Goal: Task Accomplishment & Management: Manage account settings

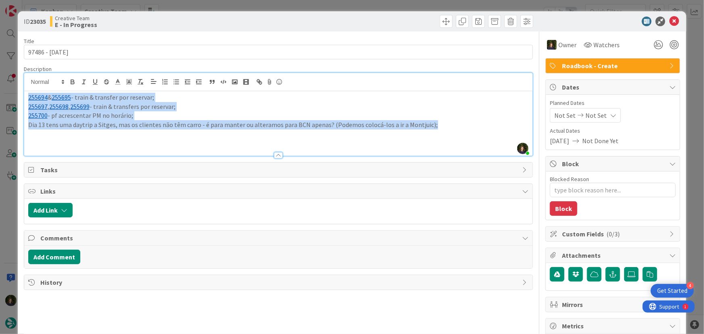
drag, startPoint x: 434, startPoint y: 125, endPoint x: 31, endPoint y: 100, distance: 403.3
click at [24, 94] on div "255694 & 255695 - train & transfer por reservar; 255697 , 255698 , 255699 - tra…" at bounding box center [278, 123] width 509 height 65
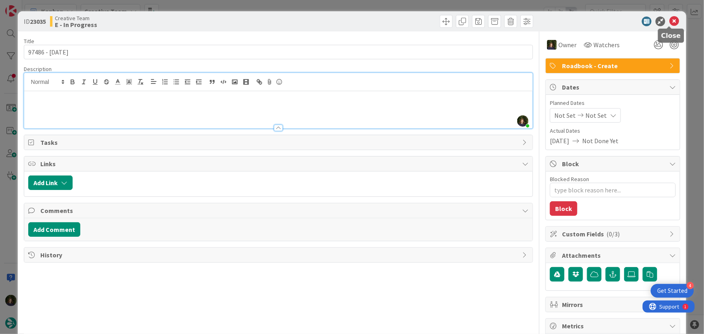
click at [670, 24] on icon at bounding box center [674, 22] width 10 height 10
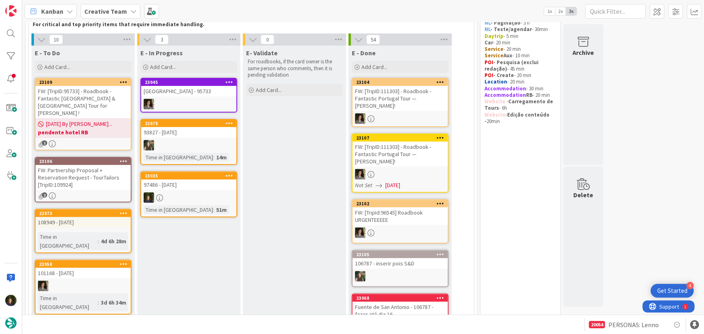
click at [194, 195] on div at bounding box center [188, 197] width 95 height 10
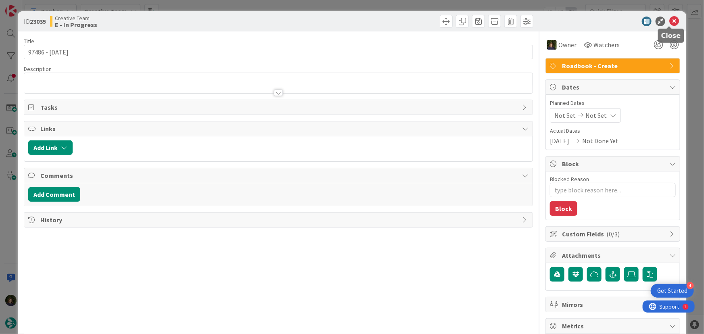
click at [670, 22] on icon at bounding box center [674, 22] width 10 height 10
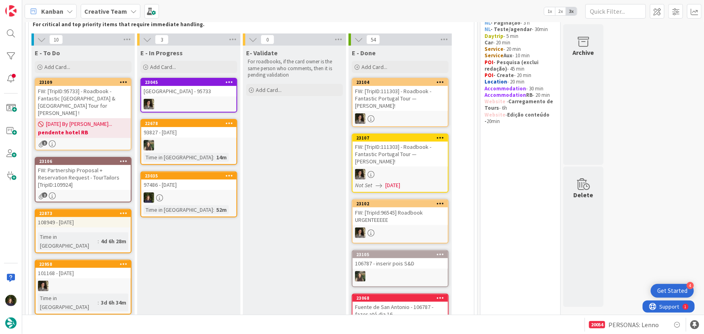
click at [227, 175] on icon at bounding box center [229, 176] width 8 height 6
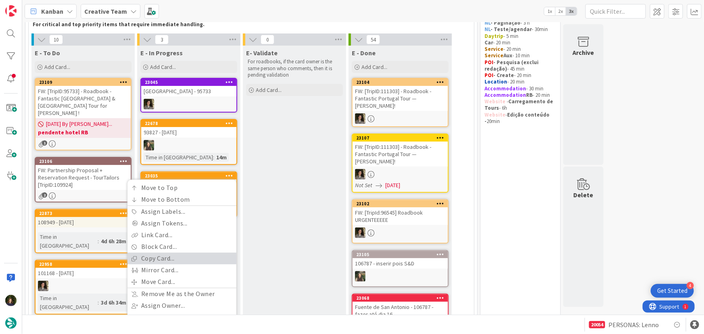
click at [190, 259] on link "Copy Card..." at bounding box center [181, 259] width 109 height 12
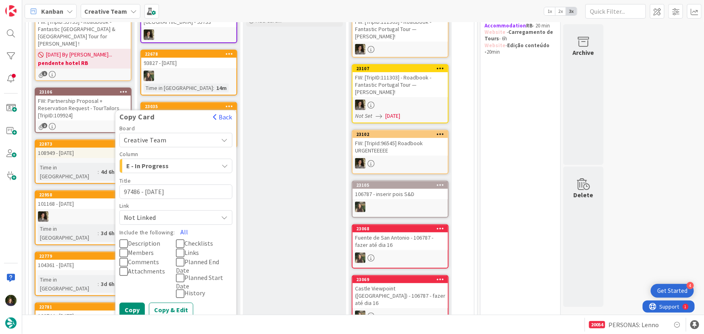
scroll to position [166, 0]
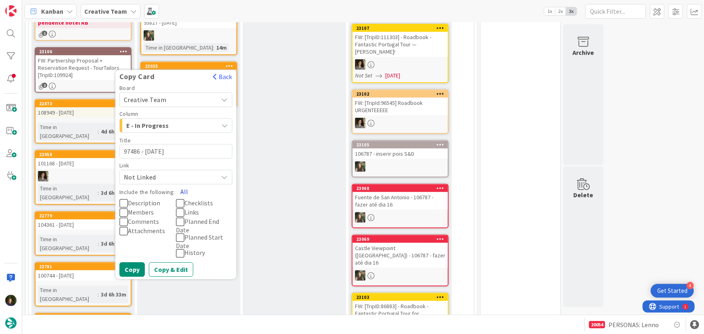
click at [185, 187] on button "All" at bounding box center [184, 192] width 18 height 15
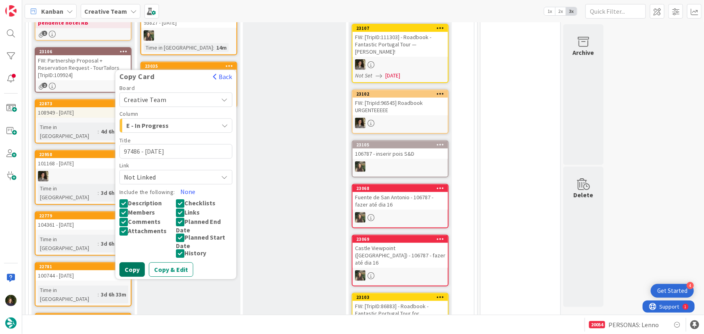
click at [124, 267] on button "Copy" at bounding box center [131, 270] width 25 height 15
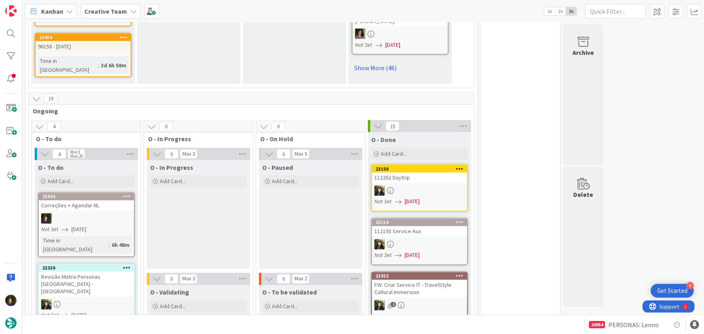
scroll to position [531, 0]
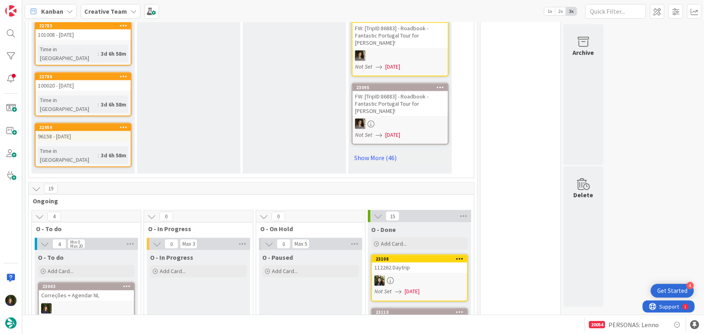
click at [112, 11] on b "Creative Team" at bounding box center [105, 11] width 43 height 8
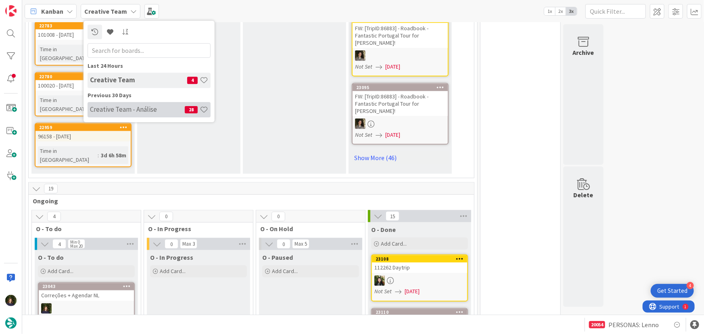
click at [122, 111] on h4 "Creative Team - Análise" at bounding box center [137, 109] width 95 height 8
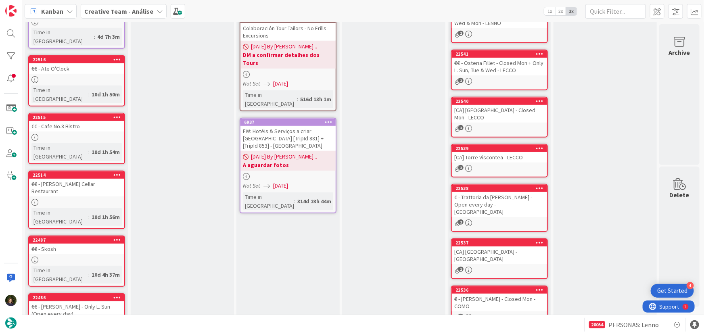
scroll to position [290, 0]
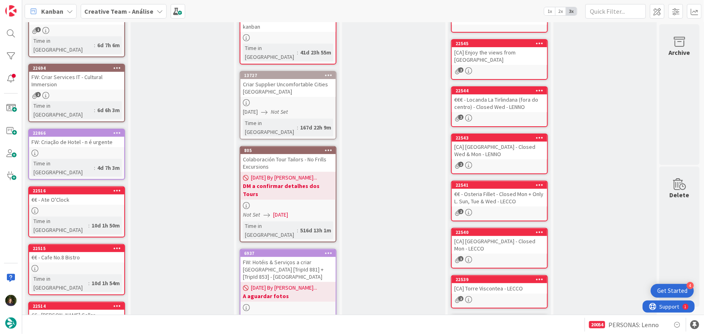
scroll to position [0, 0]
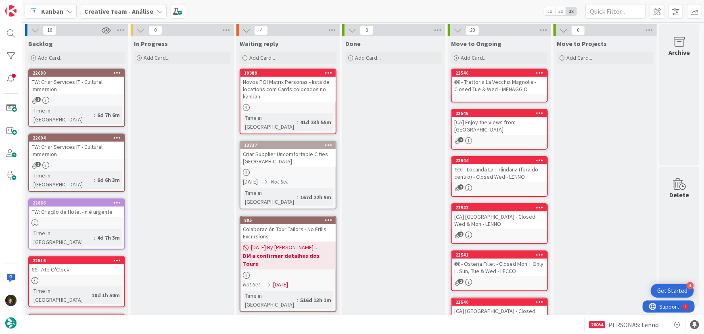
click at [140, 10] on b "Creative Team - Análise" at bounding box center [118, 11] width 69 height 8
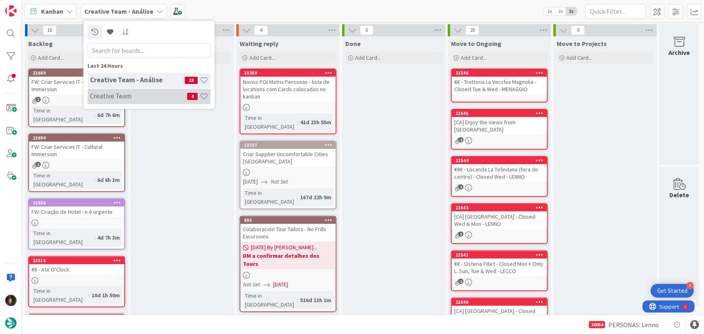
click at [139, 96] on h4 "Creative Team" at bounding box center [138, 96] width 97 height 8
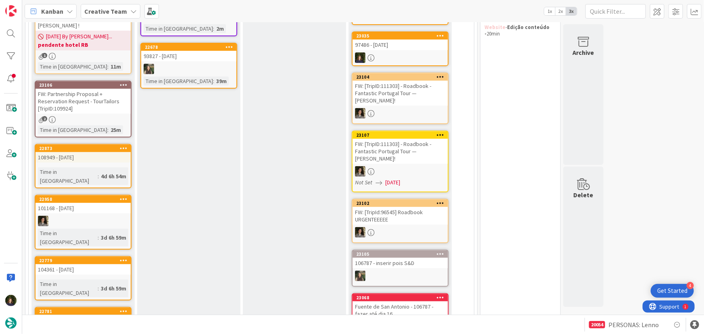
scroll to position [146, 0]
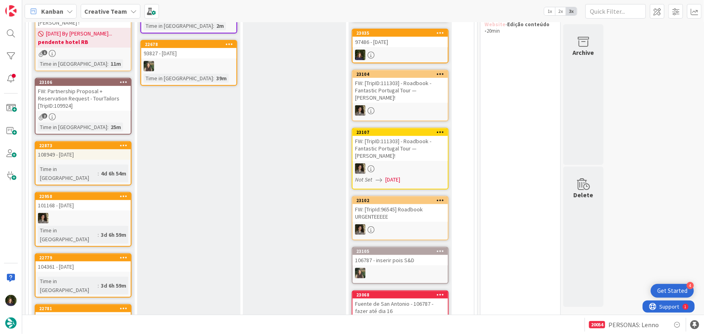
click at [88, 102] on div "FW: Partnership Proposal + Reservation Request - TourTailors [TripID:109924]" at bounding box center [82, 98] width 95 height 25
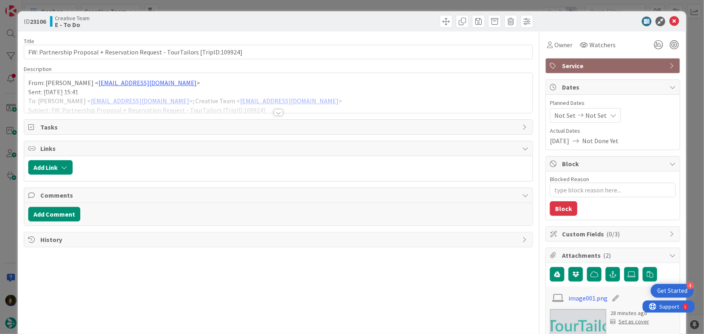
click at [277, 113] on div at bounding box center [278, 112] width 9 height 6
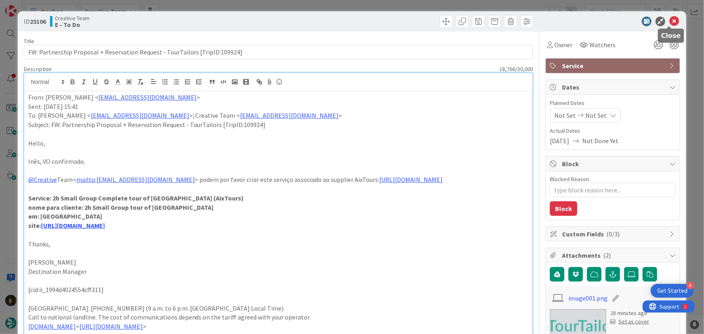
click at [672, 22] on icon at bounding box center [674, 22] width 10 height 10
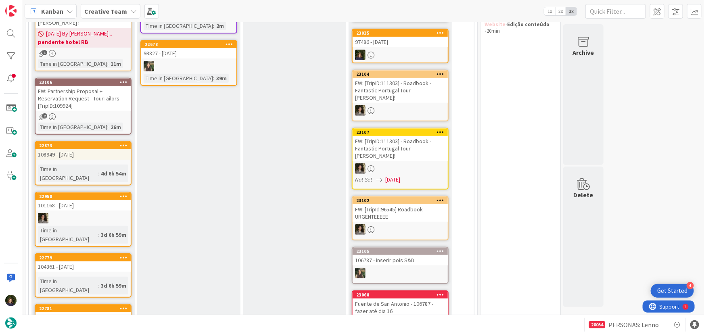
click at [77, 149] on div "108949 - [DATE]" at bounding box center [82, 154] width 95 height 10
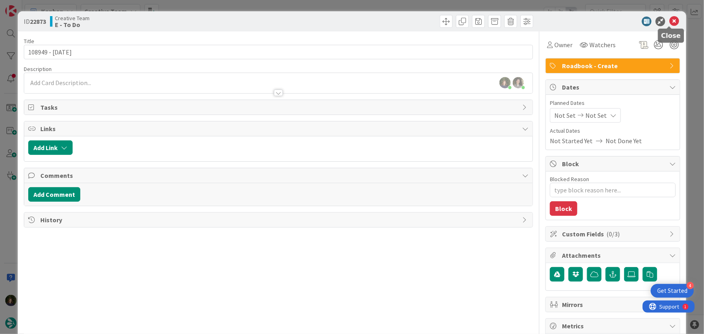
click at [669, 22] on icon at bounding box center [674, 22] width 10 height 10
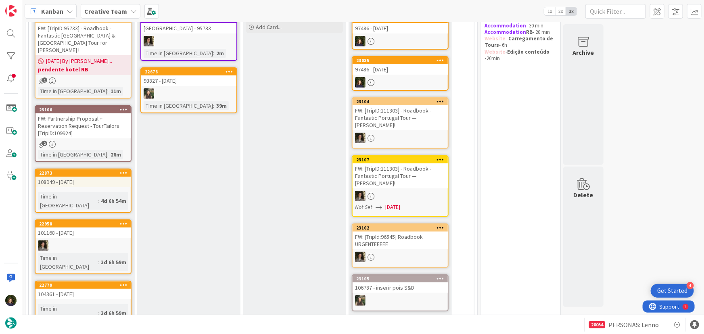
scroll to position [146, 0]
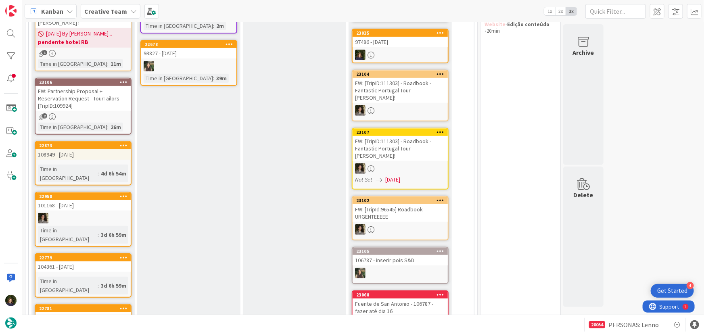
click at [123, 142] on icon at bounding box center [124, 145] width 8 height 6
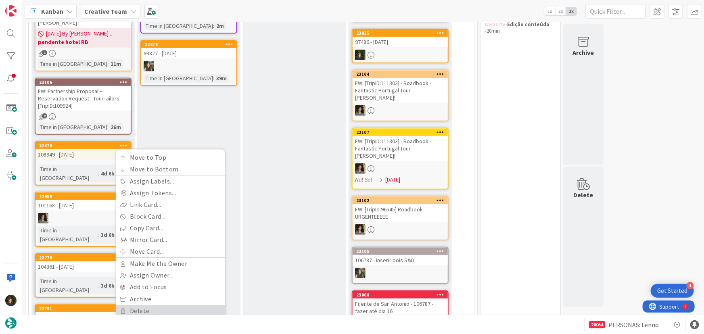
click at [146, 305] on link "Delete" at bounding box center [170, 311] width 109 height 12
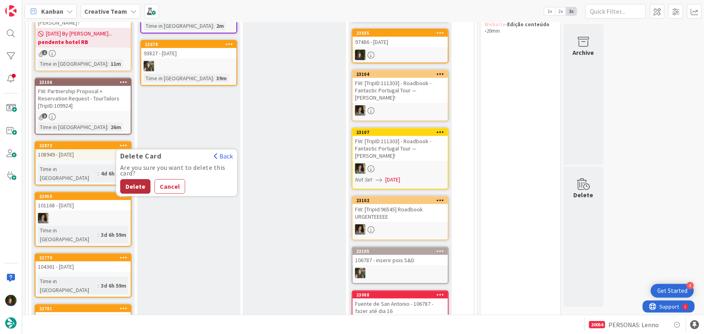
click at [134, 179] on button "Delete" at bounding box center [135, 186] width 30 height 15
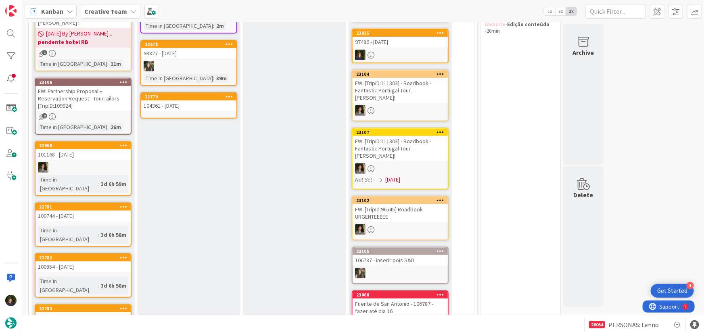
click at [196, 105] on div "104361 - [DATE]" at bounding box center [188, 105] width 95 height 10
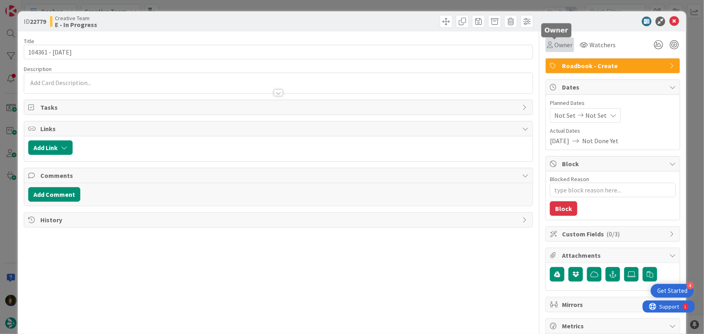
click at [560, 44] on span "Owner" at bounding box center [563, 45] width 18 height 10
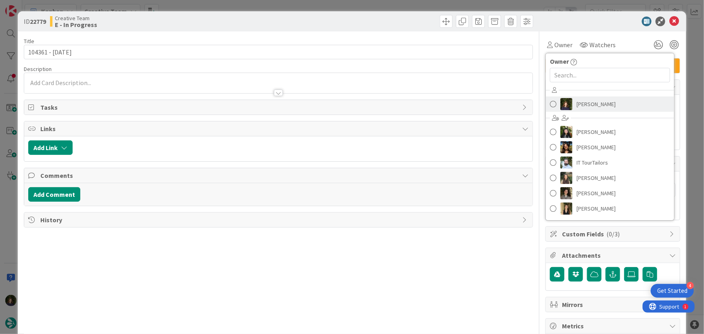
click at [587, 106] on span "[PERSON_NAME]" at bounding box center [595, 104] width 39 height 12
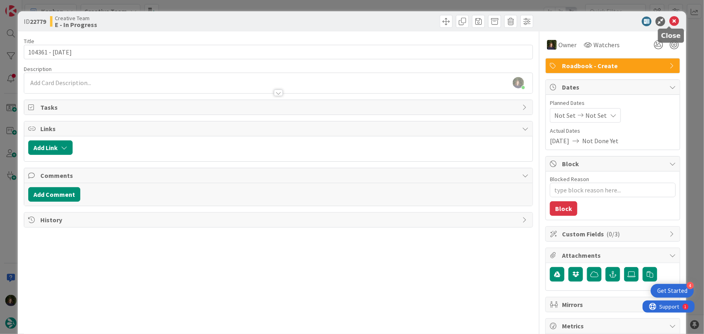
click at [669, 22] on icon at bounding box center [674, 22] width 10 height 10
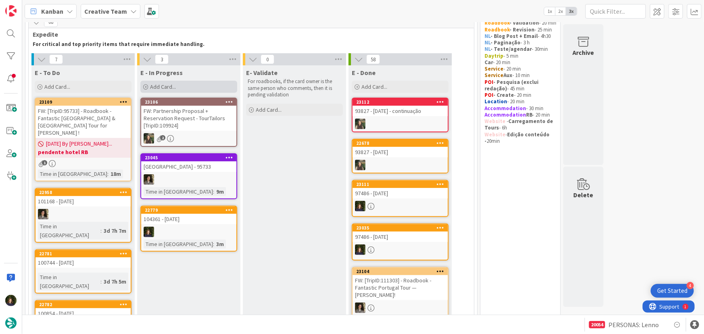
click at [166, 84] on span "Add Card..." at bounding box center [163, 86] width 26 height 7
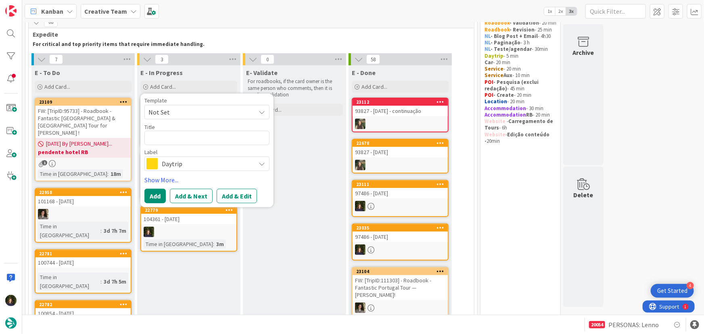
click at [171, 162] on span "Daytrip" at bounding box center [207, 163] width 90 height 11
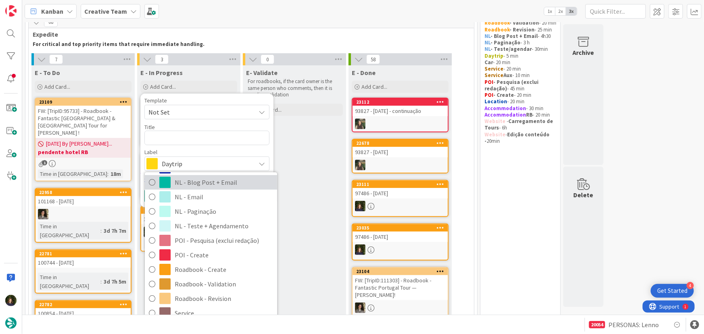
scroll to position [110, 0]
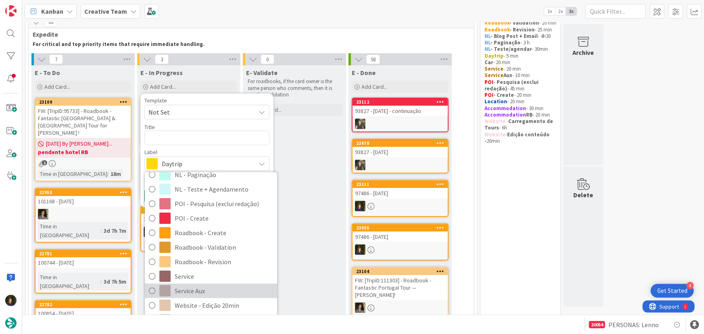
click at [202, 292] on span "Service Aux" at bounding box center [224, 291] width 98 height 12
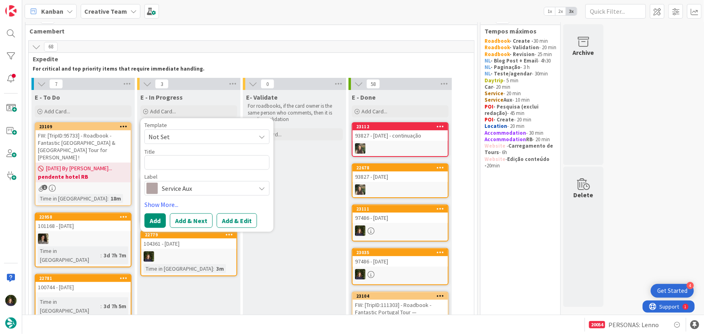
scroll to position [0, 0]
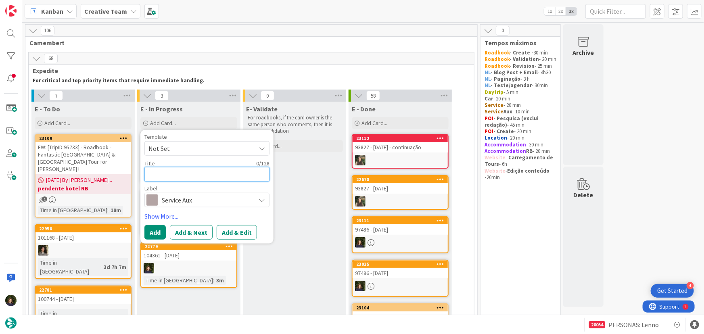
click at [175, 174] on textarea at bounding box center [206, 174] width 125 height 15
type textarea "x"
type textarea "1"
type textarea "x"
type textarea "10"
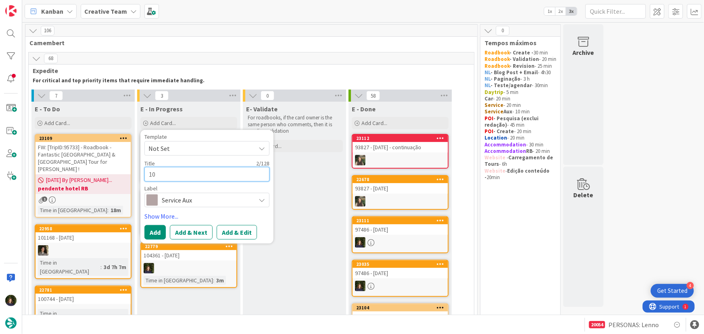
type textarea "x"
type textarea "104"
type textarea "x"
type textarea "1043"
type textarea "x"
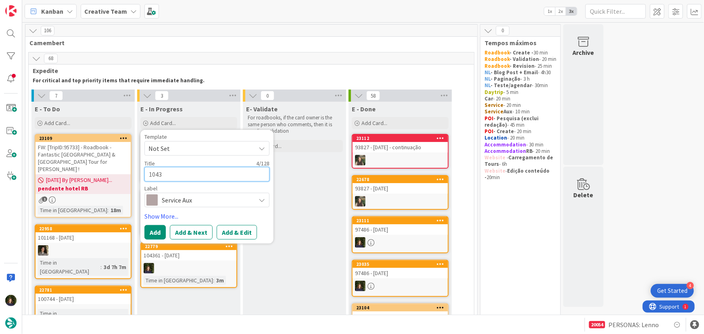
type textarea "10436"
type textarea "x"
type textarea "104361"
type textarea "x"
type textarea "104361"
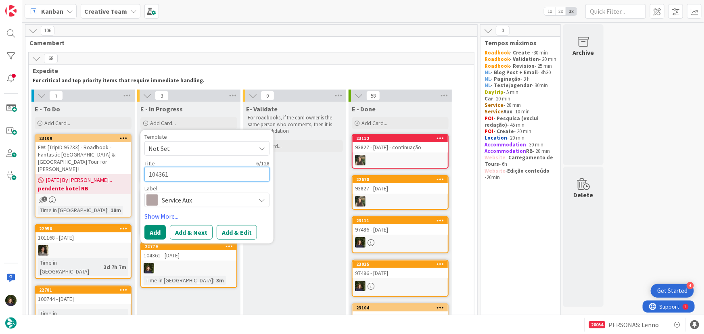
type textarea "x"
type textarea "104361 -"
type textarea "x"
type textarea "104361 -"
type textarea "x"
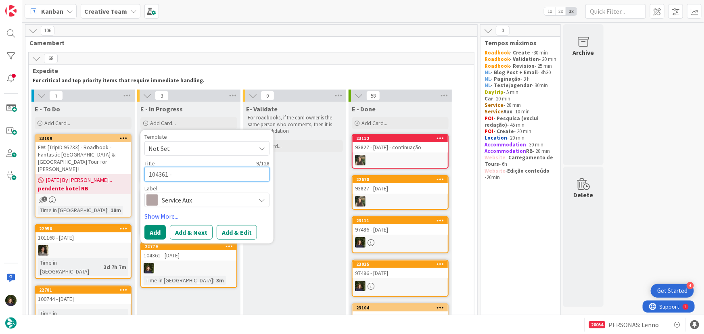
type textarea "104361 - S"
type textarea "x"
type textarea "104361 - Su"
type textarea "x"
type textarea "104361 - Sup"
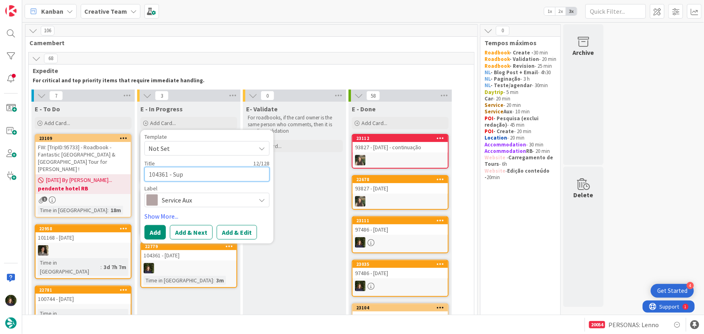
type textarea "x"
type textarea "104361 - Supp"
type textarea "x"
type textarea "104361 - Suppl"
type textarea "x"
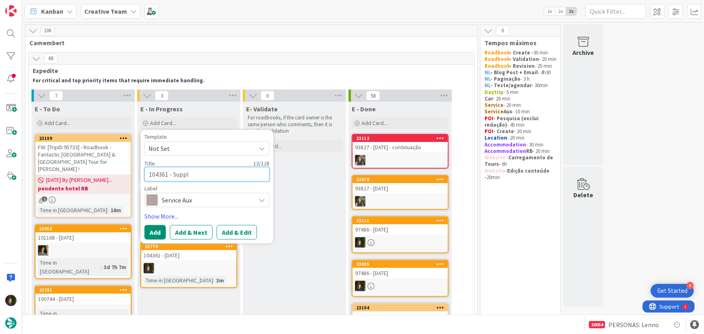
type textarea "104361 - Suppli"
type textarea "x"
type textarea "104361 - Supplie"
type textarea "x"
type textarea "104361 - Supplier"
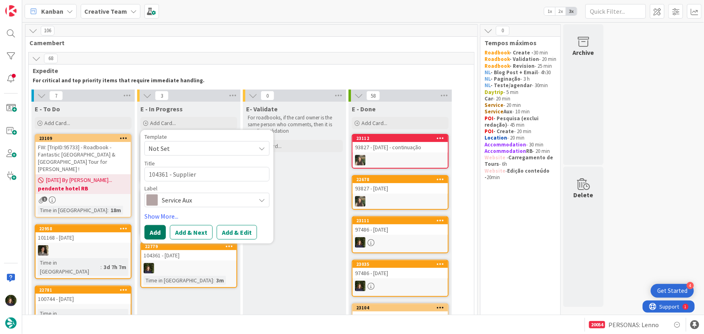
click at [153, 233] on button "Add" at bounding box center [154, 232] width 21 height 15
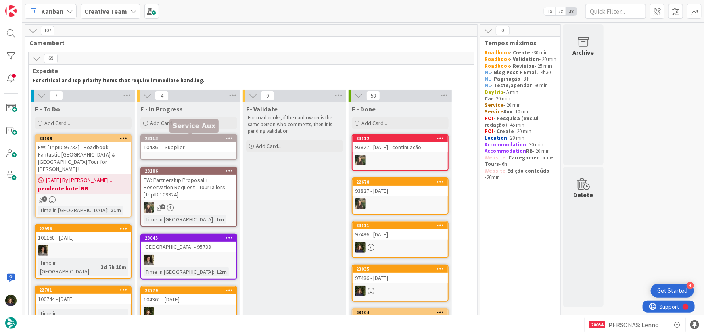
click at [179, 134] on link "23113 104361 - Supplier" at bounding box center [188, 147] width 97 height 26
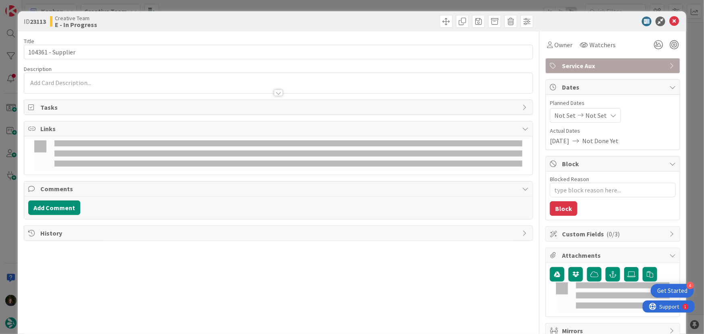
click at [178, 143] on div at bounding box center [288, 143] width 468 height 6
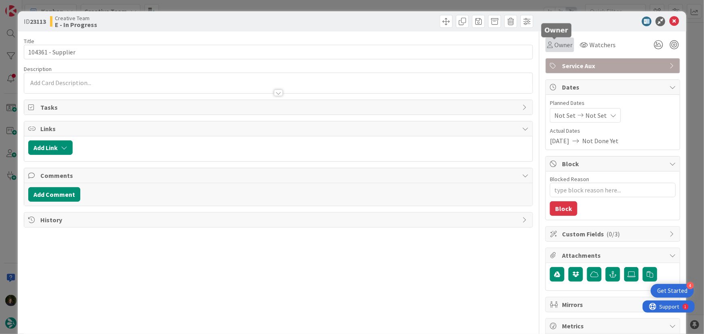
click at [561, 44] on span "Owner" at bounding box center [563, 45] width 18 height 10
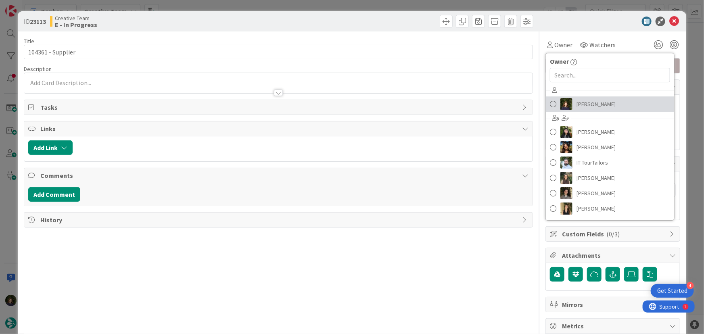
drag, startPoint x: 585, startPoint y: 107, endPoint x: 567, endPoint y: 107, distance: 18.1
click at [585, 108] on span "[PERSON_NAME]" at bounding box center [595, 104] width 39 height 12
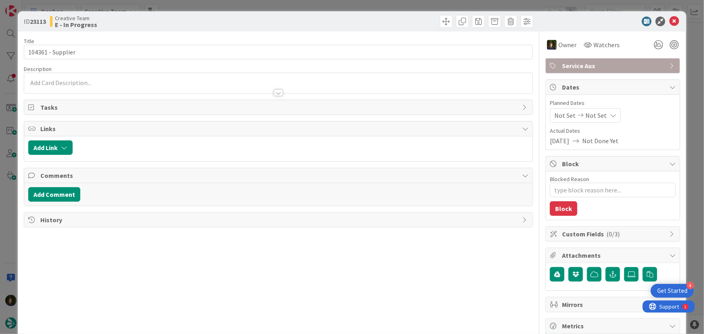
type textarea "x"
click at [669, 25] on icon at bounding box center [674, 22] width 10 height 10
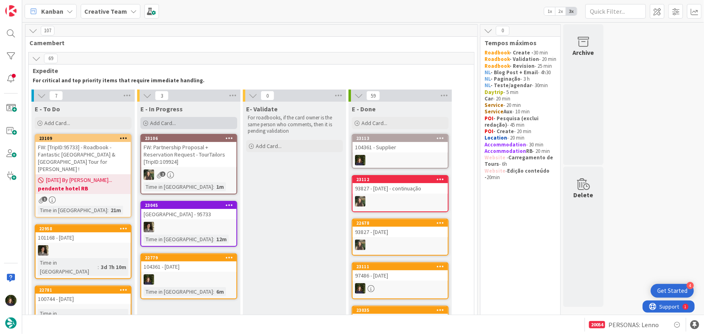
click at [168, 126] on div "Add Card..." at bounding box center [188, 123] width 97 height 12
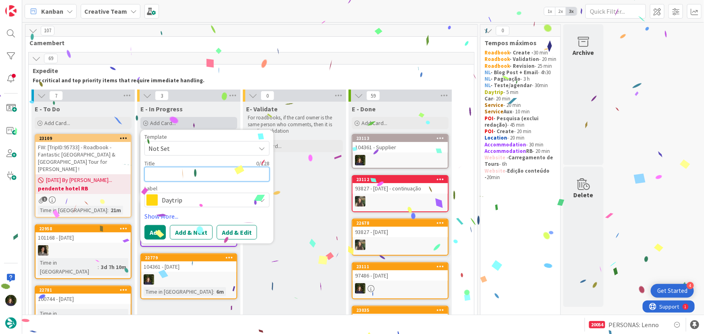
type textarea "1"
type textarea "x"
type textarea "10"
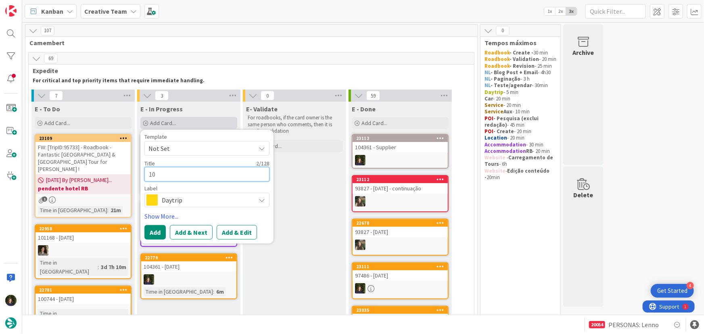
type textarea "x"
type textarea "104"
type textarea "x"
type textarea "1043"
type textarea "x"
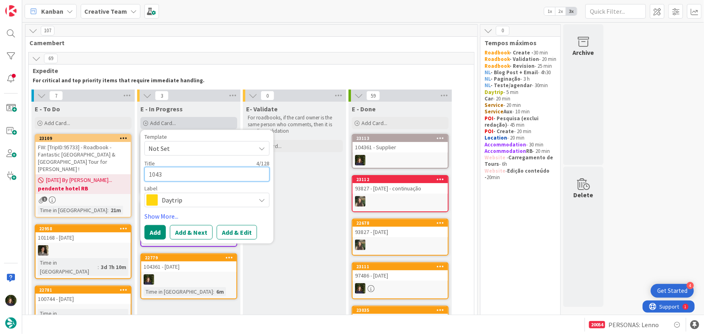
type textarea "10436"
type textarea "x"
type textarea "104361"
type textarea "x"
type textarea "104361"
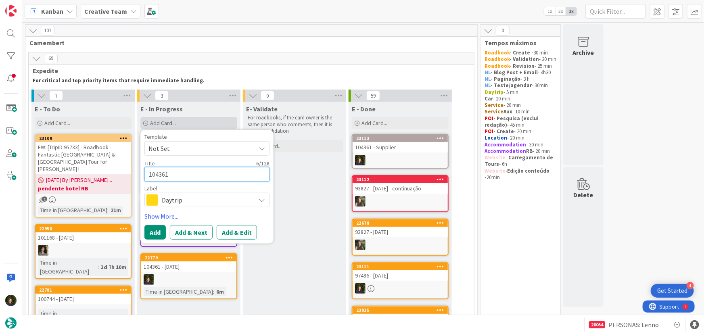
type textarea "x"
type textarea "104361 -"
type textarea "x"
type textarea "104361 -"
type textarea "x"
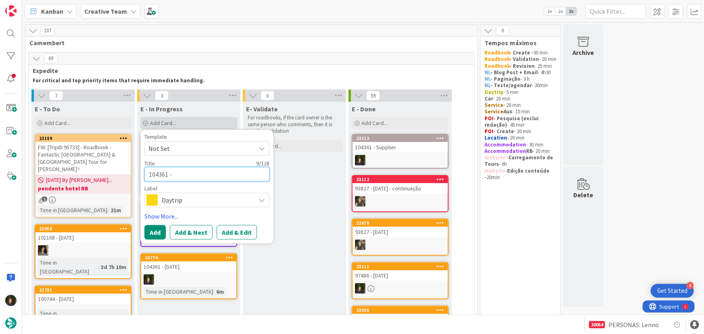
type textarea "104361 - G"
type textarea "x"
type textarea "104361 - GP"
type textarea "x"
type textarea "104361 - GPS"
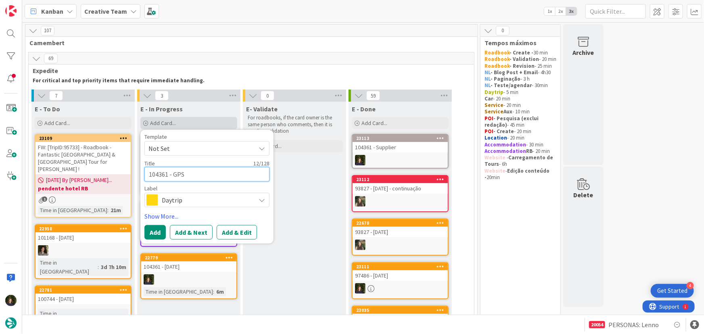
type textarea "x"
type textarea "104361 - GPS"
type textarea "x"
type textarea "104361 - GPS P"
type textarea "x"
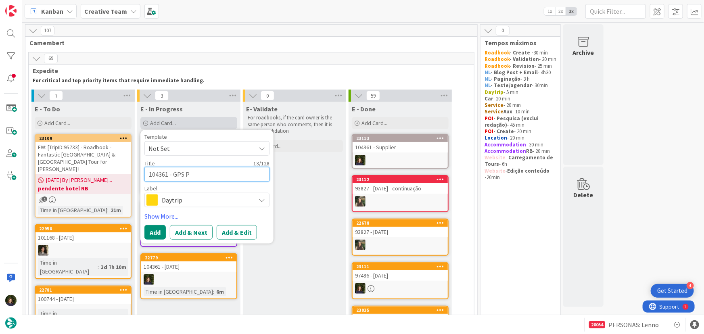
type textarea "104361 - GPS PO"
type textarea "x"
type textarea "104361 - GPS POi"
type textarea "x"
type textarea "104361 - GPS POin"
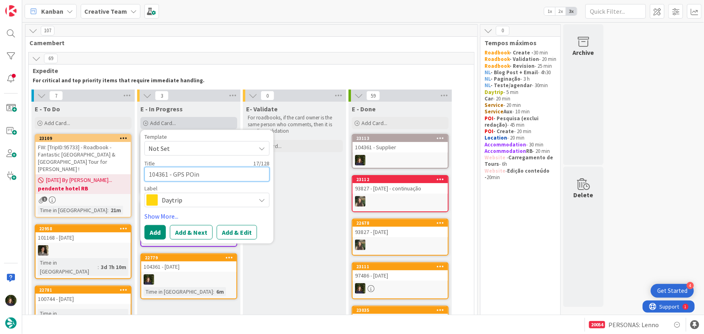
type textarea "x"
type textarea "104361 - GPS POint"
click at [198, 202] on span "Daytrip" at bounding box center [207, 199] width 90 height 11
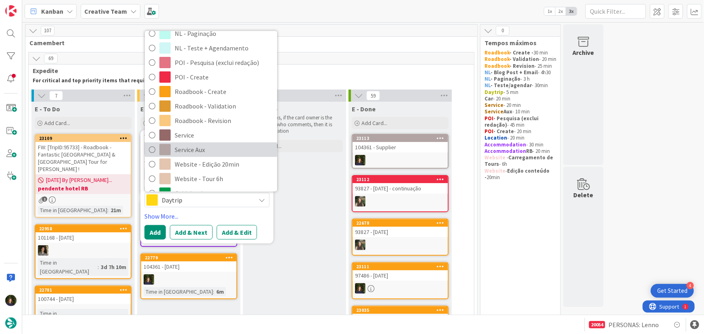
click at [218, 149] on span "Service Aux" at bounding box center [224, 150] width 98 height 12
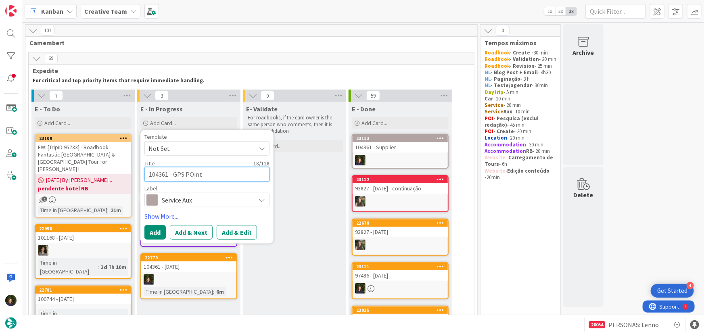
click at [190, 174] on textarea "104361 - GPS POint" at bounding box center [206, 174] width 125 height 15
type textarea "x"
type textarea "104361 - GPS Pint"
type textarea "x"
type textarea "104361 - GPS Point"
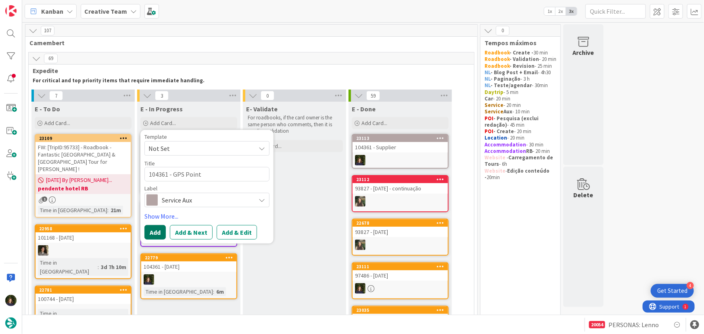
click at [150, 231] on button "Add" at bounding box center [154, 232] width 21 height 15
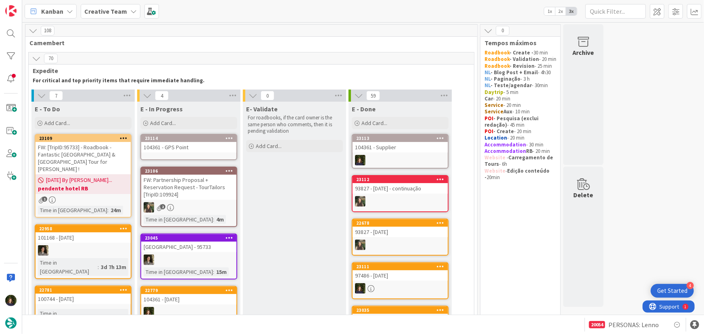
click at [186, 148] on div "104361 - GPS Point" at bounding box center [188, 147] width 95 height 10
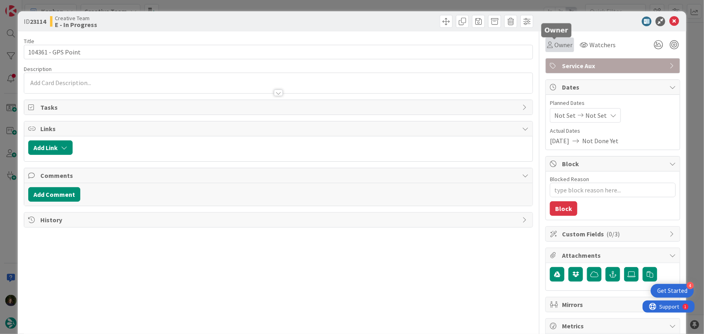
click at [554, 43] on span "Owner" at bounding box center [563, 45] width 18 height 10
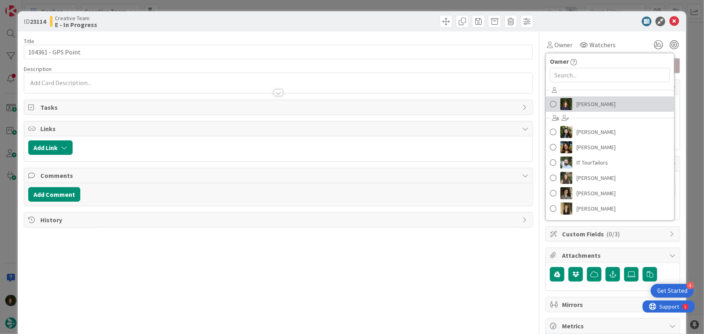
click at [589, 101] on span "[PERSON_NAME]" at bounding box center [595, 104] width 39 height 12
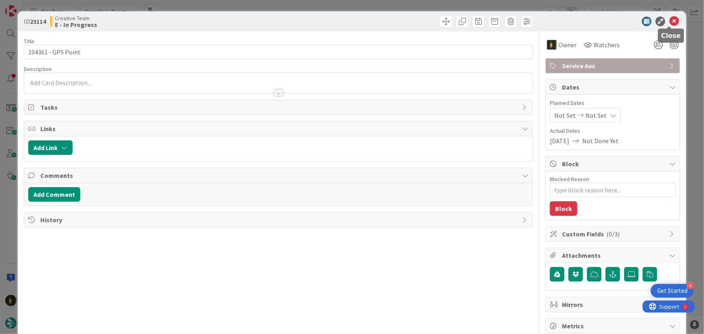
click at [670, 21] on icon at bounding box center [674, 22] width 10 height 10
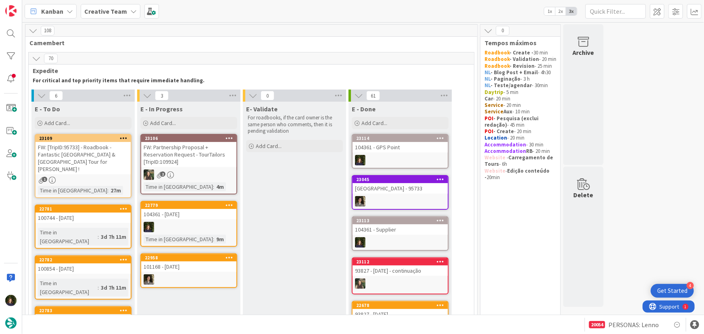
click at [184, 218] on div "104361 - [DATE]" at bounding box center [188, 214] width 95 height 10
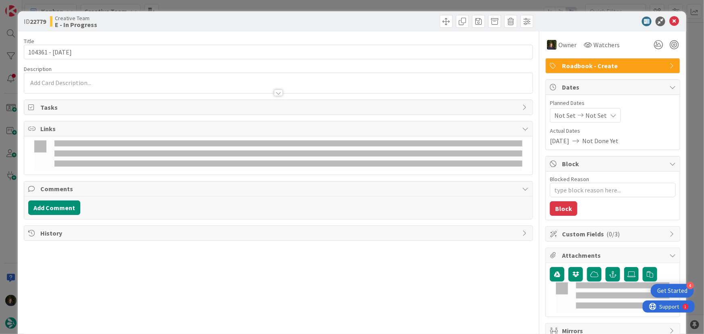
type textarea "x"
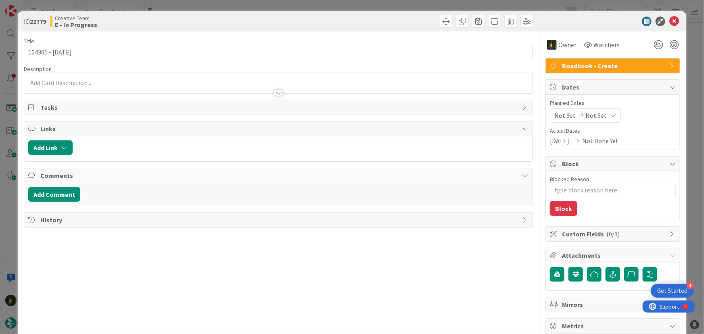
click at [103, 88] on div at bounding box center [278, 89] width 509 height 8
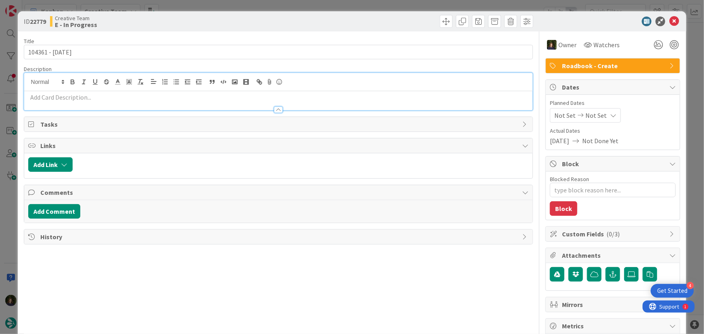
click at [95, 100] on p at bounding box center [278, 97] width 501 height 9
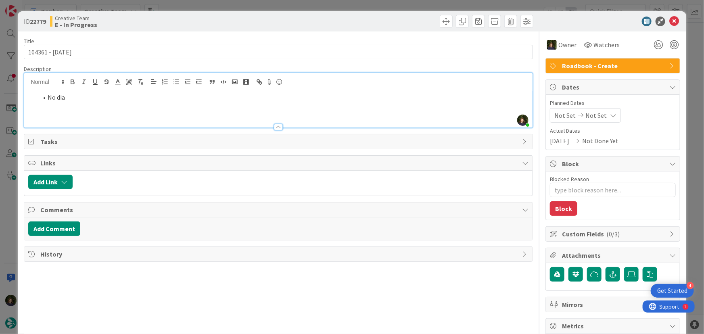
click at [76, 95] on li "No dia" at bounding box center [283, 97] width 491 height 9
click at [123, 108] on li at bounding box center [283, 106] width 491 height 9
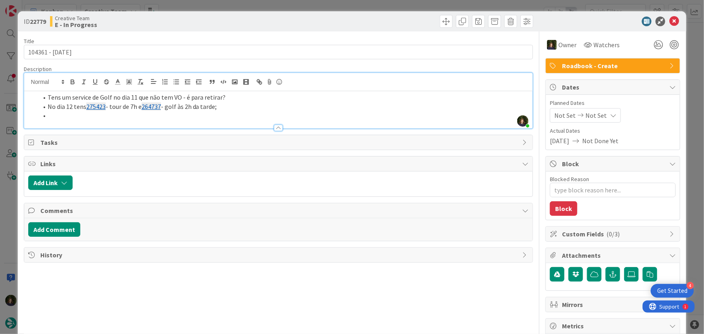
click at [240, 98] on li "Tens um service de Golf no dia 11 que não tem VO - é para retirar?" at bounding box center [283, 97] width 491 height 9
click at [238, 108] on li "No dia 12 tens 275423 - tour de 7h e 264737 - golf às 2h da tarde;" at bounding box center [283, 106] width 491 height 9
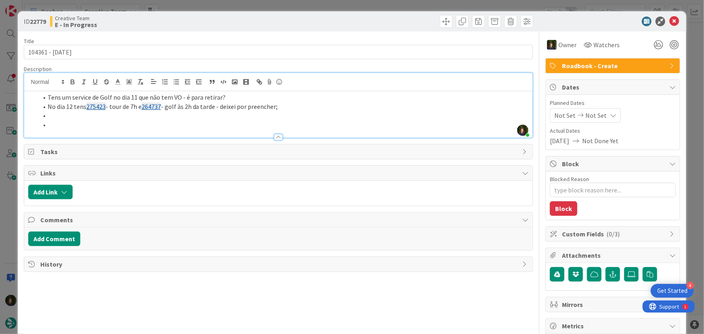
drag, startPoint x: 220, startPoint y: 108, endPoint x: 225, endPoint y: 108, distance: 4.8
click at [221, 108] on li "No dia 12 tens 275423 - tour de 7h e 264737 - golf às 2h da tarde - deixei por …" at bounding box center [283, 106] width 491 height 9
click at [71, 110] on li "No dia 12 tens 275423 - tour de 7h e 264737 - golf às 2h da tarde - é preciso a…" at bounding box center [283, 106] width 491 height 9
click at [67, 116] on li at bounding box center [283, 115] width 491 height 9
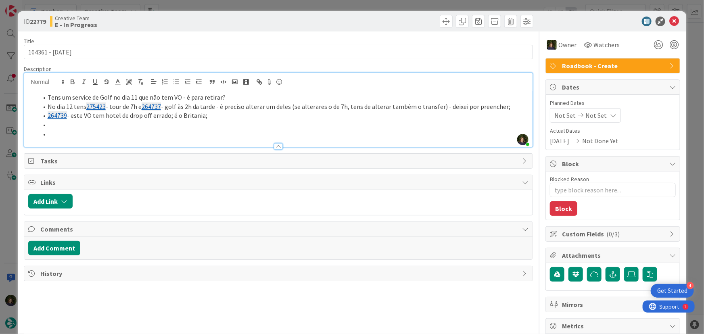
drag, startPoint x: 216, startPoint y: 113, endPoint x: 41, endPoint y: 96, distance: 176.3
click at [41, 96] on ol "Tens um service de Golf no dia 11 que não tem VO - é para retirar? No dia 12 te…" at bounding box center [278, 116] width 501 height 46
copy ol "Tens um service de Golf no dia 11 que não tem VO - é para retirar? No dia 12 te…"
drag, startPoint x: 667, startPoint y: 25, endPoint x: 647, endPoint y: 47, distance: 29.7
click at [669, 25] on icon at bounding box center [674, 22] width 10 height 10
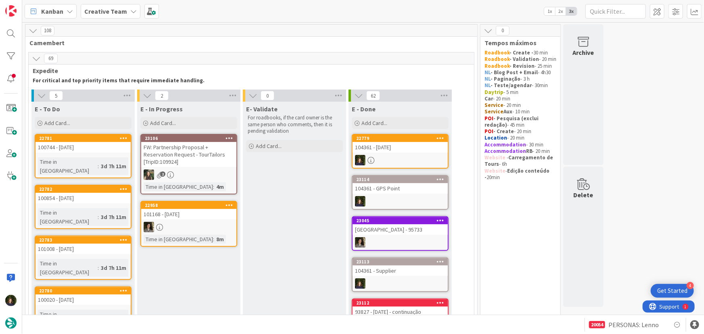
click at [94, 14] on b "Creative Team" at bounding box center [105, 11] width 43 height 8
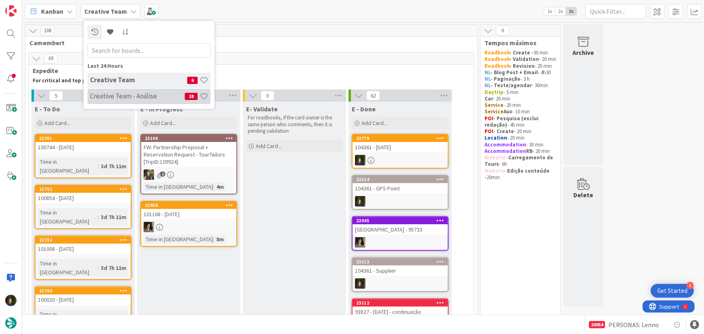
click at [101, 92] on div "Creative Team - Análise 28" at bounding box center [149, 96] width 123 height 15
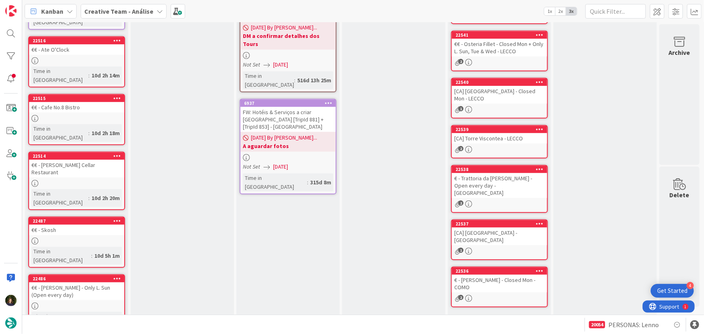
scroll to position [290, 0]
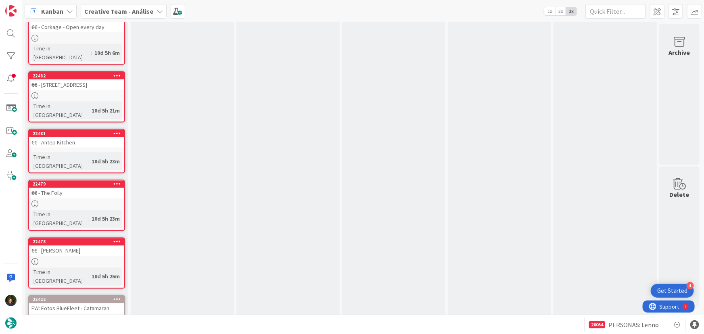
scroll to position [665, 0]
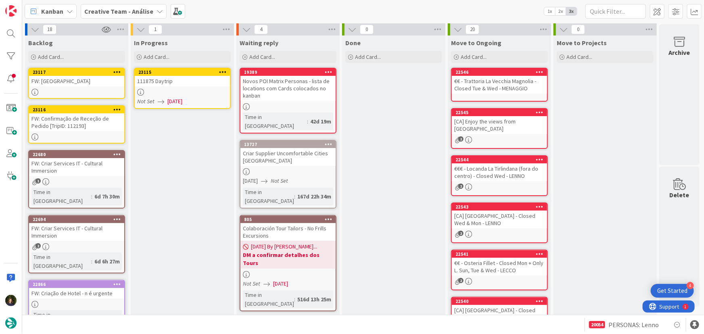
scroll to position [0, 0]
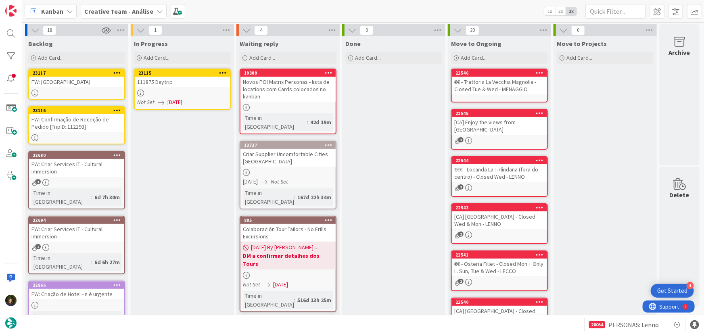
click at [184, 93] on div at bounding box center [182, 93] width 95 height 7
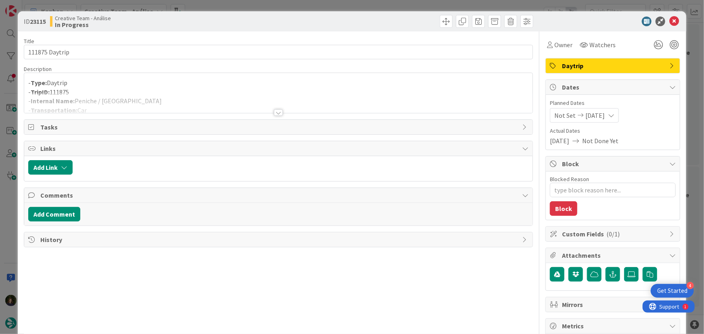
click at [274, 111] on div at bounding box center [278, 112] width 9 height 6
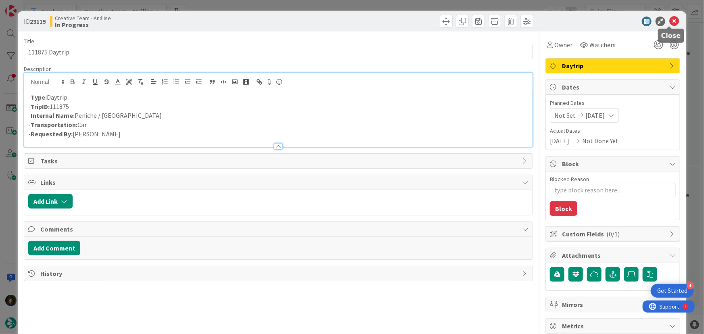
click at [669, 21] on icon at bounding box center [674, 22] width 10 height 10
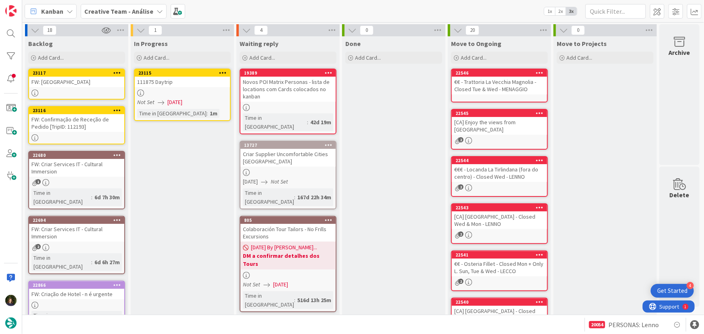
click at [175, 88] on link "23115 111875 Daytrip Not Set [DATE] Time in [GEOGRAPHIC_DATA] : 1m" at bounding box center [182, 95] width 97 height 52
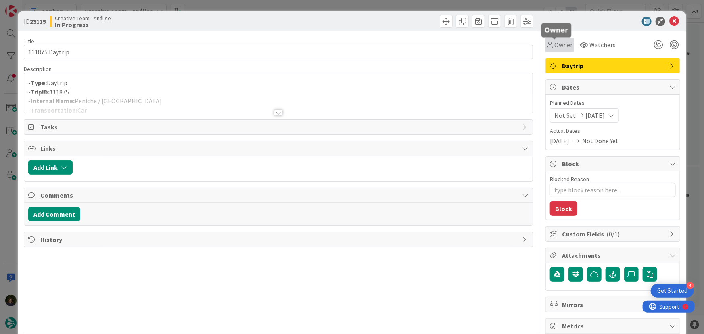
click at [563, 46] on span "Owner" at bounding box center [563, 45] width 18 height 10
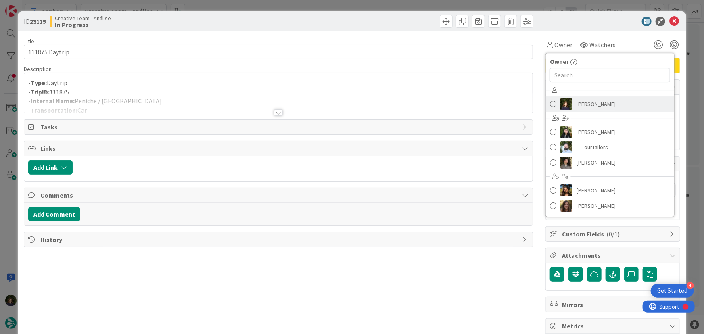
click at [590, 105] on span "[PERSON_NAME]" at bounding box center [595, 104] width 39 height 12
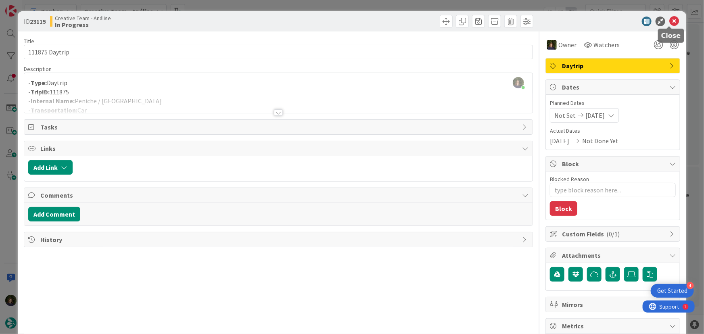
click at [671, 17] on icon at bounding box center [674, 22] width 10 height 10
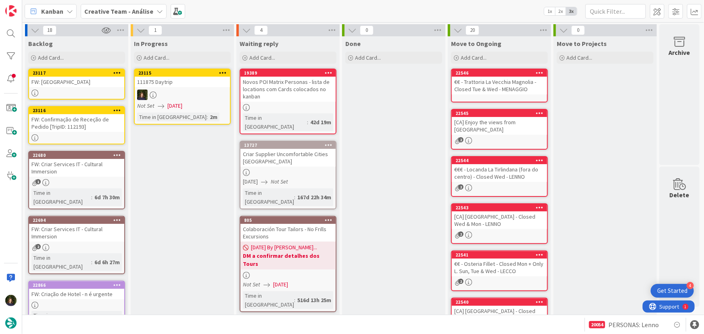
click at [216, 72] on div at bounding box center [222, 73] width 15 height 6
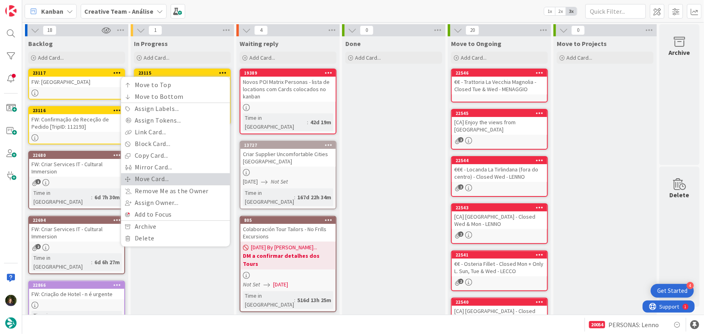
click at [185, 175] on link "Move Card..." at bounding box center [175, 179] width 109 height 12
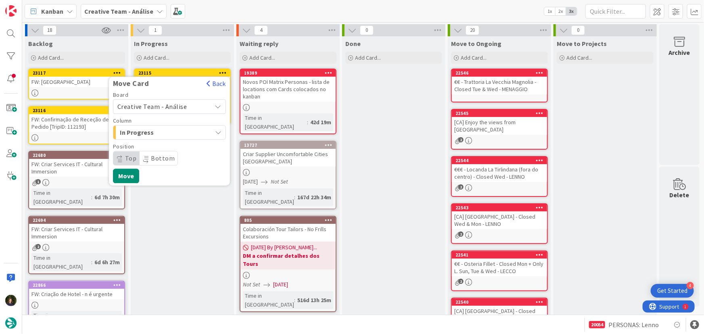
click at [184, 104] on span "Creative Team - Análise" at bounding box center [152, 106] width 70 height 8
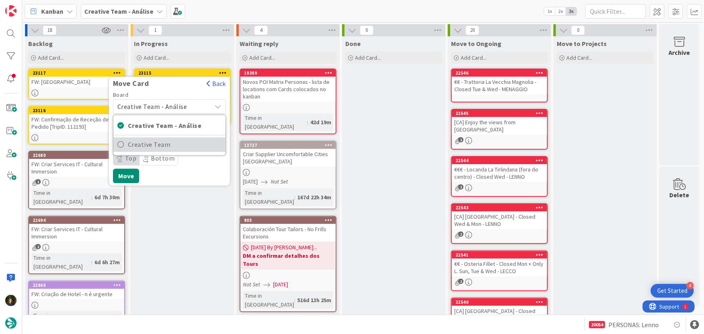
click at [193, 142] on span "Creative Team" at bounding box center [175, 145] width 94 height 12
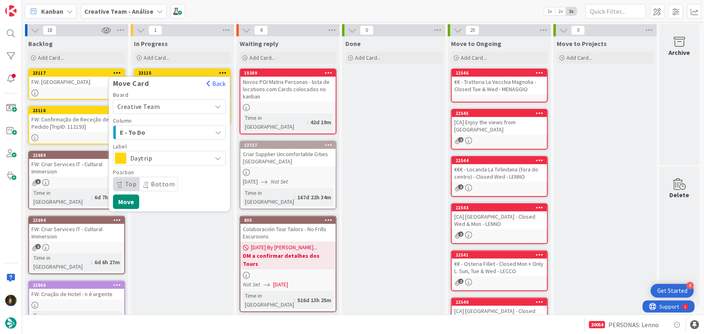
click at [181, 134] on div "E - To Do" at bounding box center [165, 132] width 94 height 13
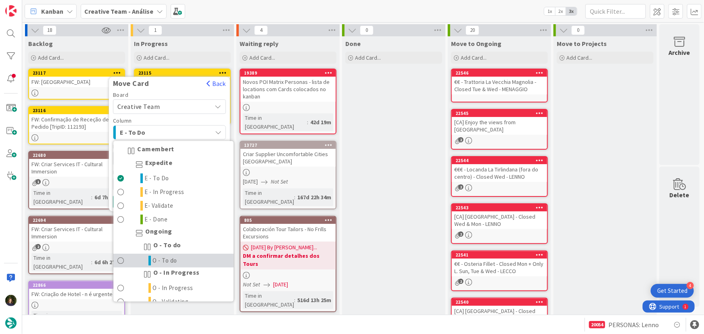
click at [200, 260] on link "O - To do" at bounding box center [173, 261] width 120 height 14
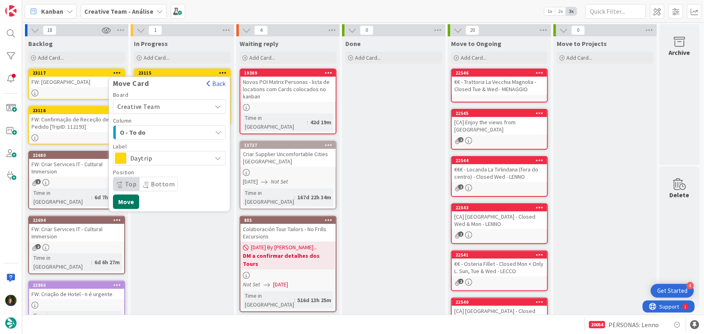
click at [131, 202] on button "Move" at bounding box center [126, 201] width 26 height 15
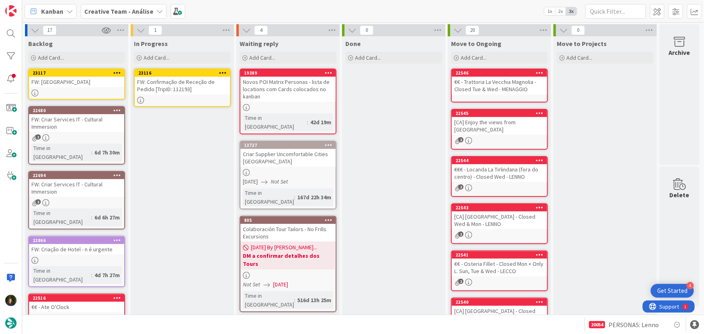
click at [168, 90] on div "FW: Confirmação de Receção de Pedido [TripID: 112193]" at bounding box center [182, 86] width 95 height 18
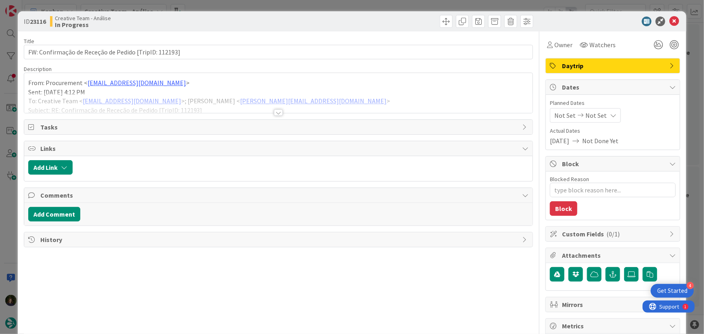
click at [275, 113] on div at bounding box center [278, 112] width 9 height 6
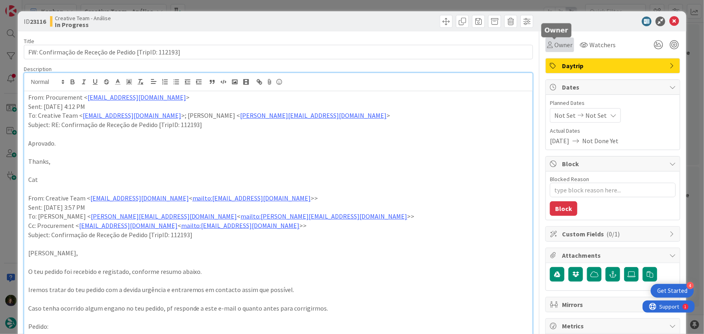
click at [555, 47] on span "Owner" at bounding box center [563, 45] width 18 height 10
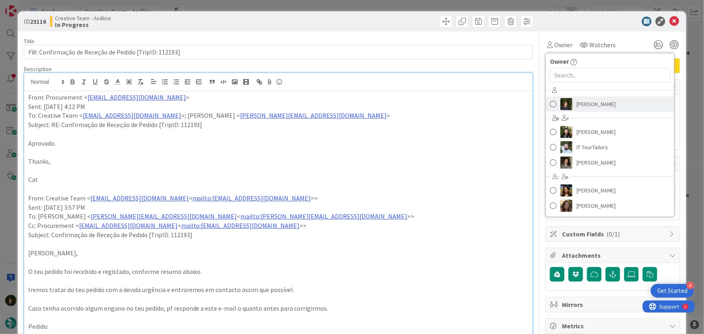
click at [586, 102] on span "[PERSON_NAME]" at bounding box center [595, 104] width 39 height 12
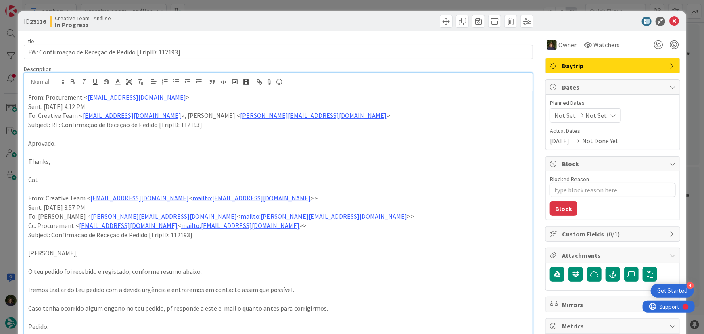
click at [630, 66] on span "Daytrip" at bounding box center [613, 66] width 103 height 10
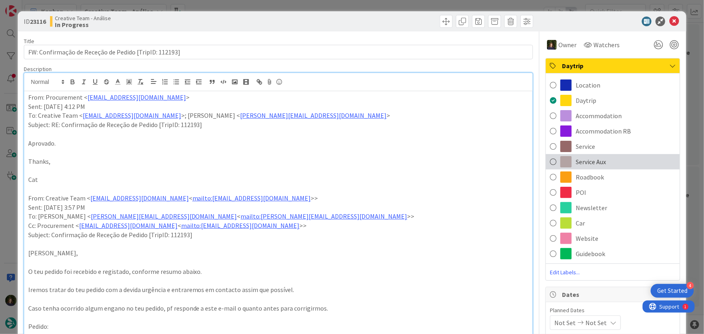
click at [613, 163] on div "Service Aux" at bounding box center [613, 161] width 134 height 15
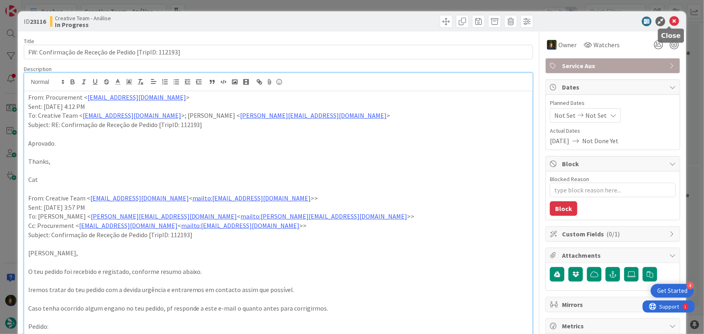
click at [669, 22] on icon at bounding box center [674, 22] width 10 height 10
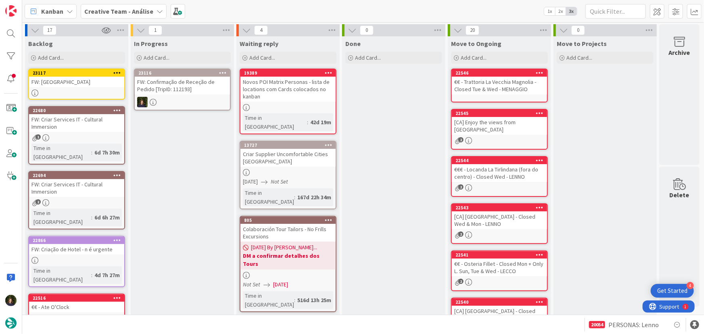
click at [226, 73] on icon at bounding box center [223, 73] width 8 height 6
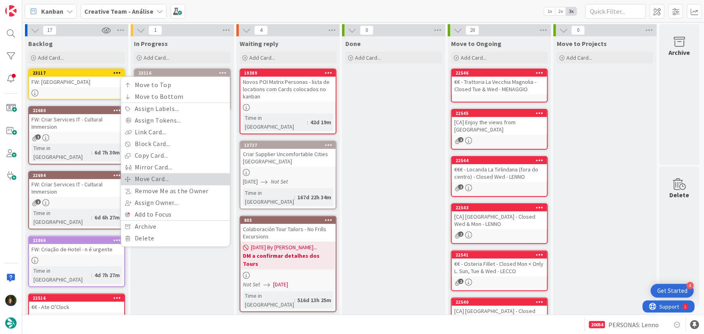
click at [190, 175] on link "Move Card..." at bounding box center [175, 179] width 109 height 12
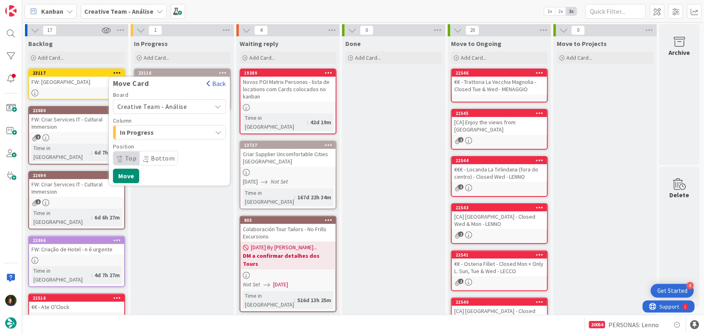
click at [193, 103] on span "Creative Team - Análise" at bounding box center [162, 106] width 90 height 11
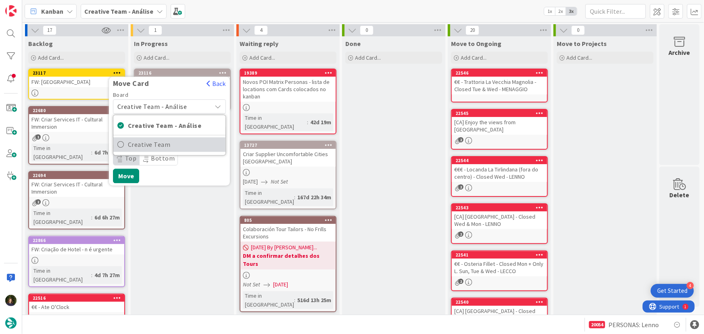
click at [197, 147] on span "Creative Team" at bounding box center [175, 145] width 94 height 12
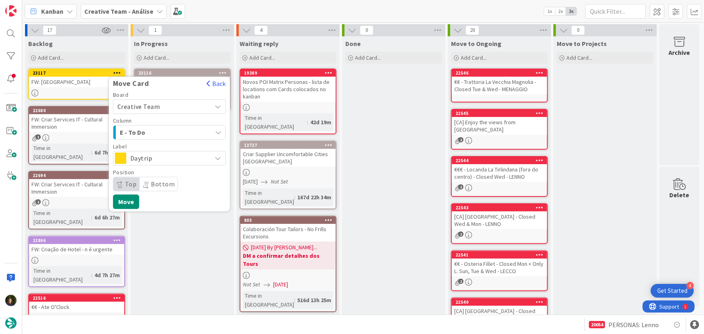
click at [189, 129] on div "E - To Do" at bounding box center [165, 132] width 94 height 13
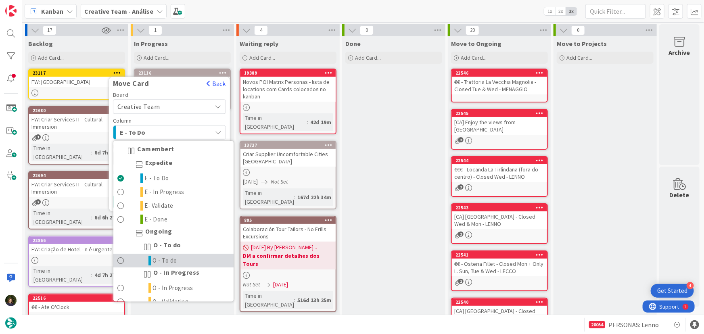
click at [186, 262] on link "O - To do" at bounding box center [173, 261] width 120 height 14
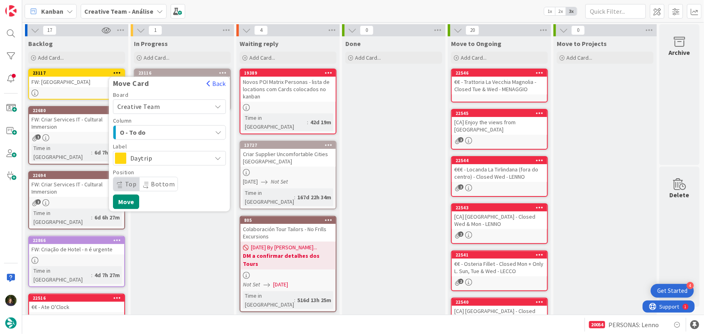
click at [171, 160] on span "Daytrip" at bounding box center [168, 157] width 77 height 11
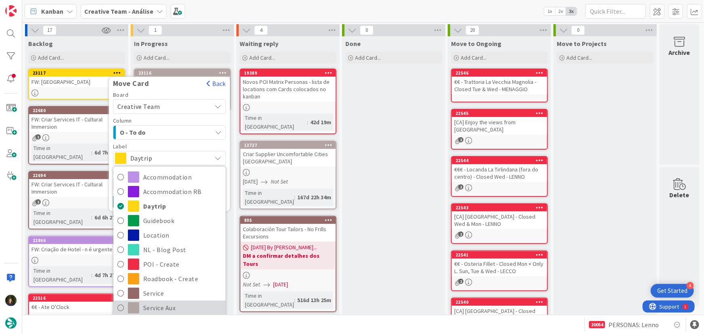
click at [177, 303] on span "Service Aux" at bounding box center [182, 308] width 78 height 12
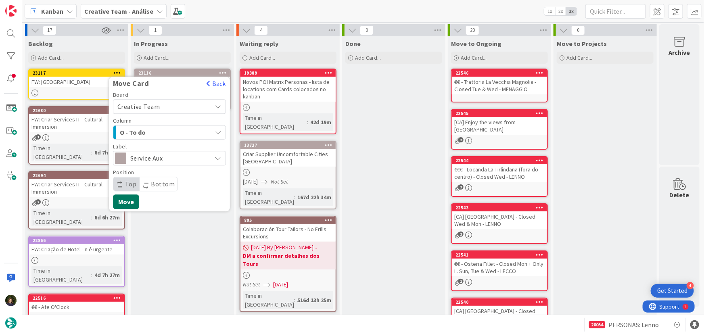
click at [126, 201] on button "Move" at bounding box center [126, 201] width 26 height 15
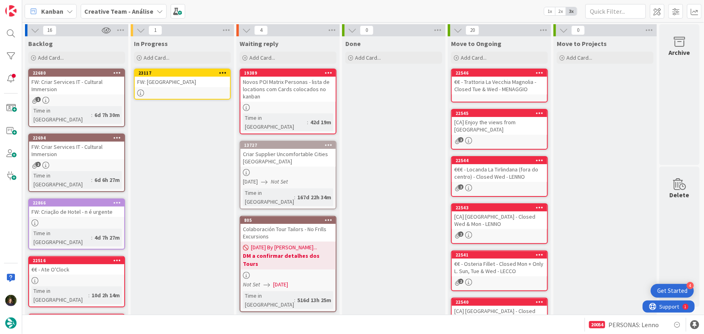
click at [224, 71] on icon at bounding box center [223, 73] width 8 height 6
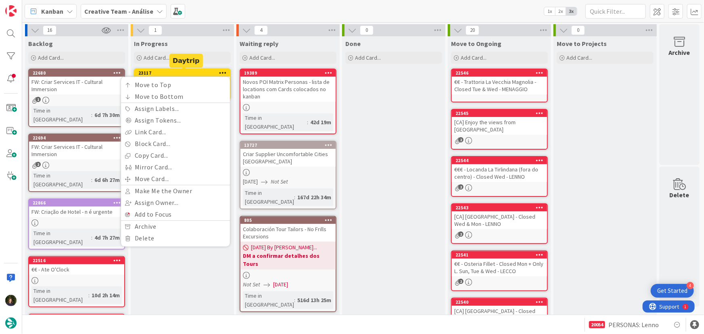
click at [190, 75] on div "23117" at bounding box center [184, 73] width 92 height 6
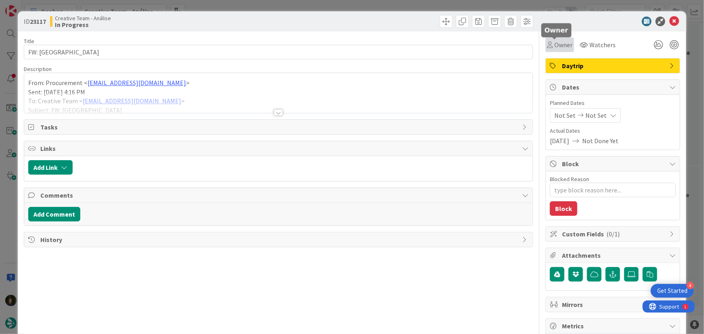
click at [558, 44] on span "Owner" at bounding box center [563, 45] width 18 height 10
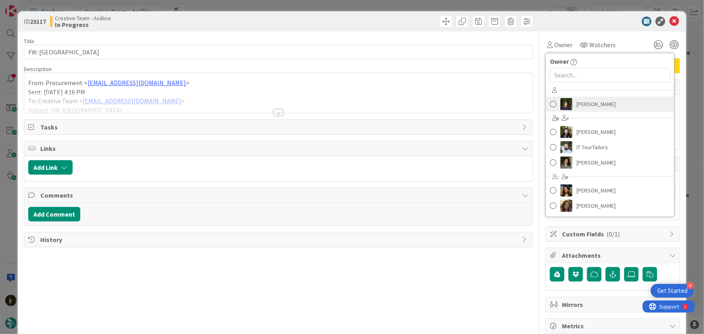
click at [589, 107] on span "[PERSON_NAME]" at bounding box center [595, 104] width 39 height 12
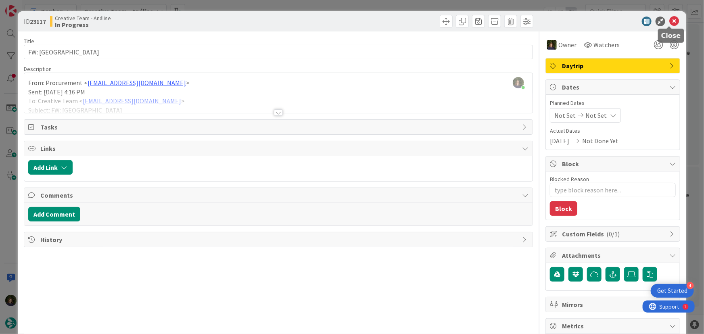
click at [670, 18] on icon at bounding box center [674, 22] width 10 height 10
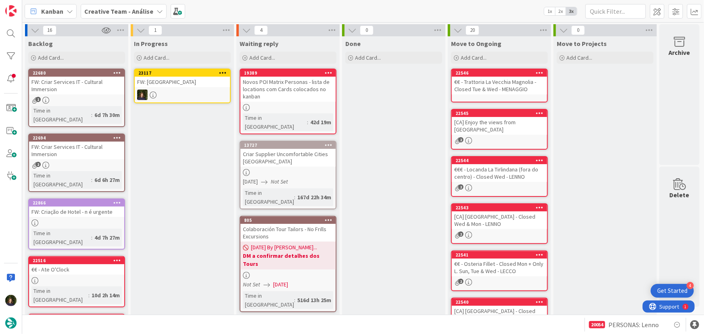
click at [220, 73] on icon at bounding box center [223, 73] width 8 height 6
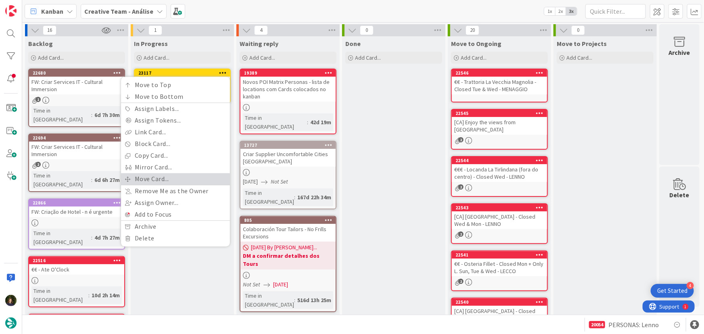
click at [181, 175] on link "Move Card..." at bounding box center [175, 179] width 109 height 12
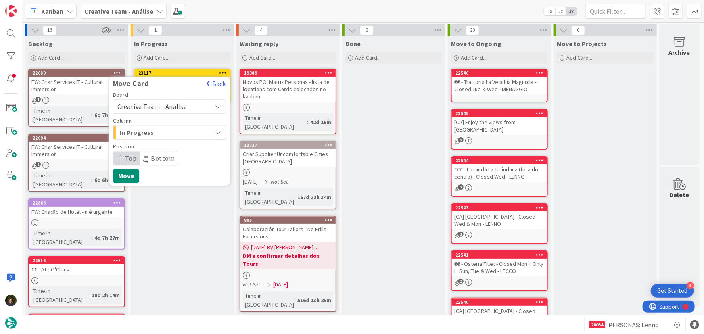
click at [183, 102] on span "Creative Team - Análise" at bounding box center [152, 106] width 70 height 8
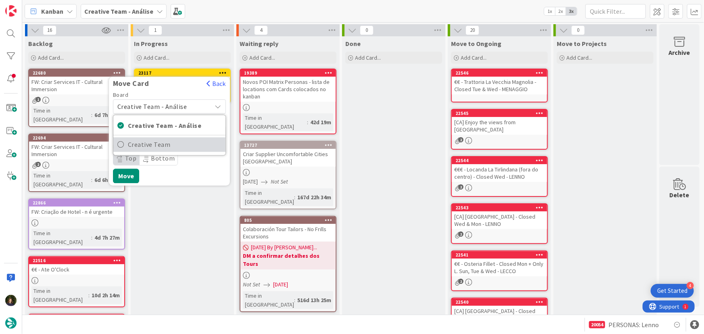
click at [190, 144] on span "Creative Team" at bounding box center [175, 145] width 94 height 12
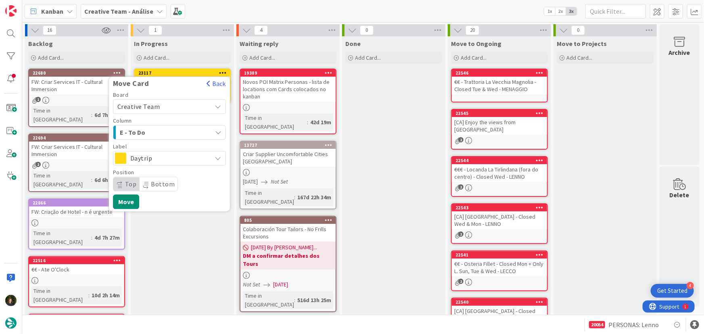
click at [184, 131] on div "E - To Do" at bounding box center [165, 132] width 94 height 13
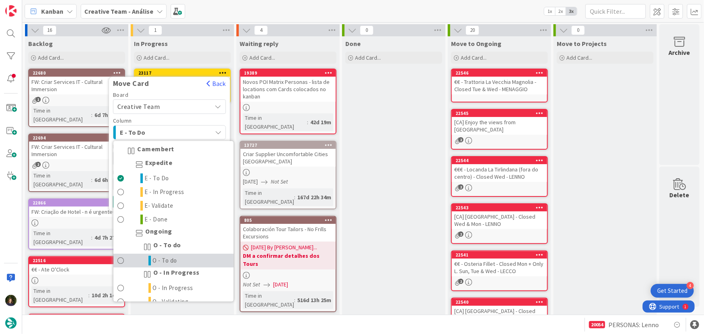
click at [184, 263] on link "O - To do" at bounding box center [173, 261] width 120 height 14
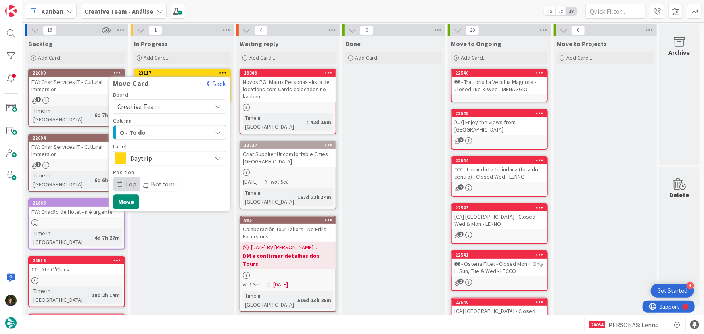
click at [173, 158] on span "Daytrip" at bounding box center [168, 157] width 77 height 11
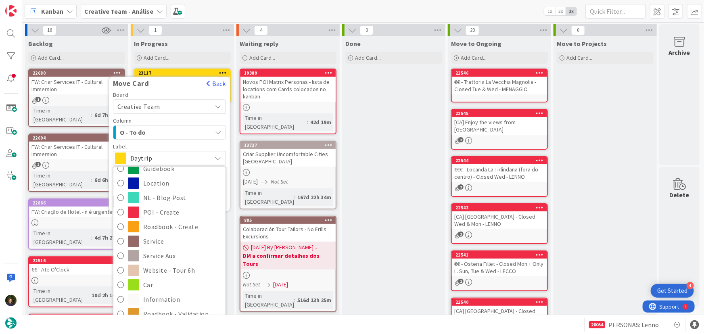
scroll to position [73, 0]
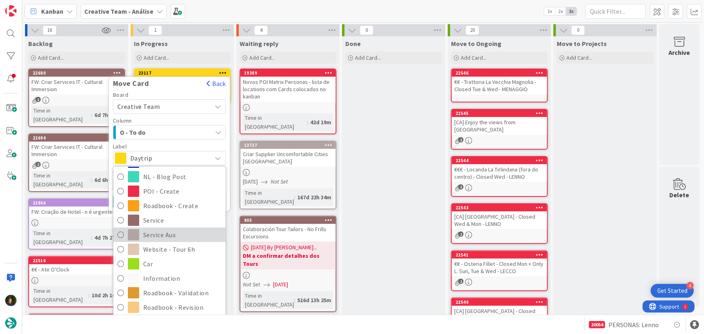
click at [184, 232] on span "Service Aux" at bounding box center [182, 235] width 78 height 12
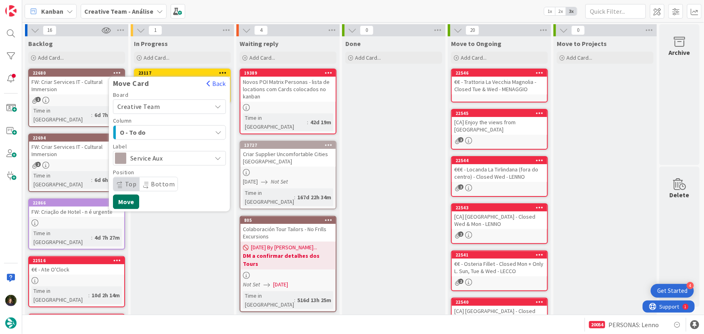
click at [126, 201] on button "Move" at bounding box center [126, 201] width 26 height 15
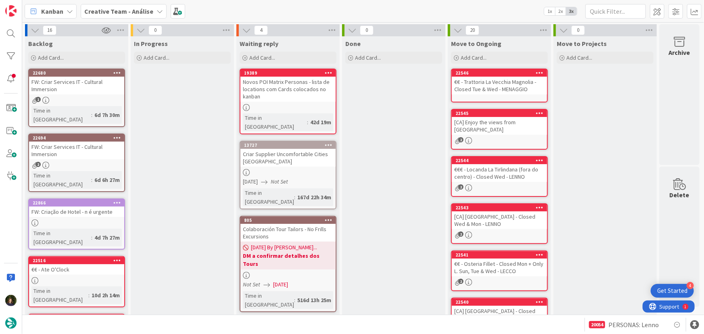
click at [114, 12] on b "Creative Team - Análise" at bounding box center [118, 11] width 69 height 8
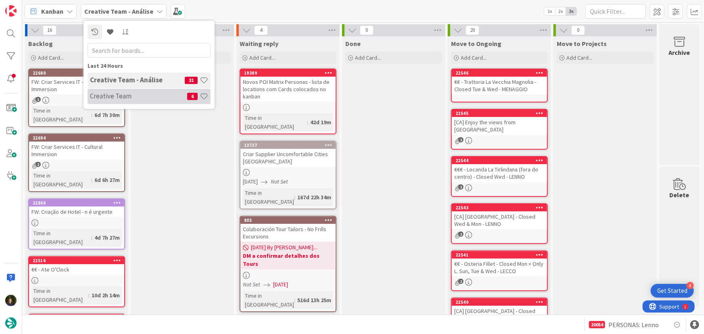
click at [131, 96] on h4 "Creative Team" at bounding box center [138, 96] width 97 height 8
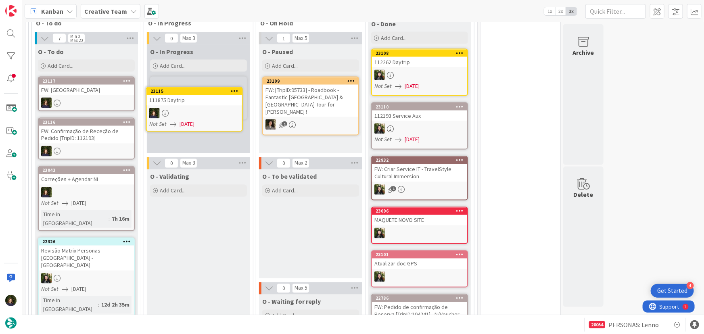
scroll to position [650, 0]
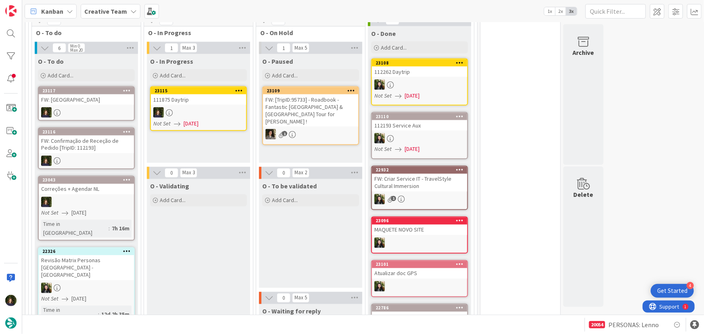
click at [202, 103] on link "23115 111875 Daytrip Not Set [DATE]" at bounding box center [198, 108] width 97 height 45
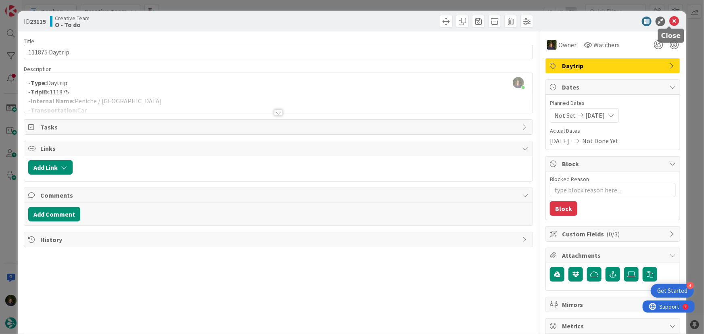
drag, startPoint x: 670, startPoint y: 21, endPoint x: 658, endPoint y: 30, distance: 15.0
click at [670, 21] on icon at bounding box center [674, 22] width 10 height 10
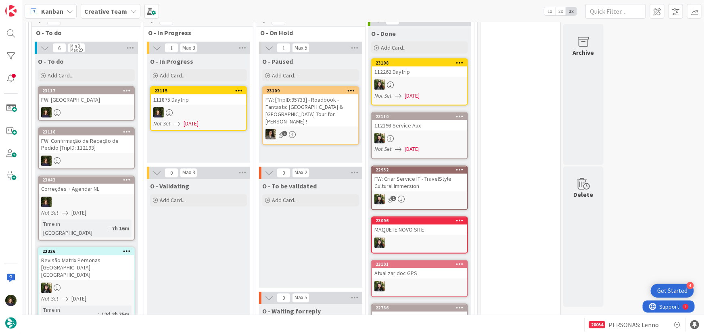
click at [100, 15] on b "Creative Team" at bounding box center [105, 11] width 43 height 8
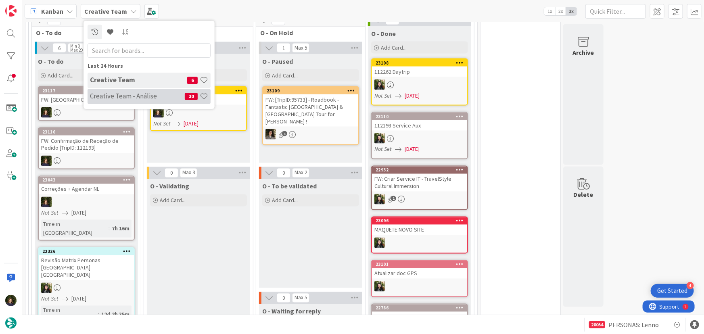
click at [107, 92] on h4 "Creative Team - Análise" at bounding box center [137, 96] width 95 height 8
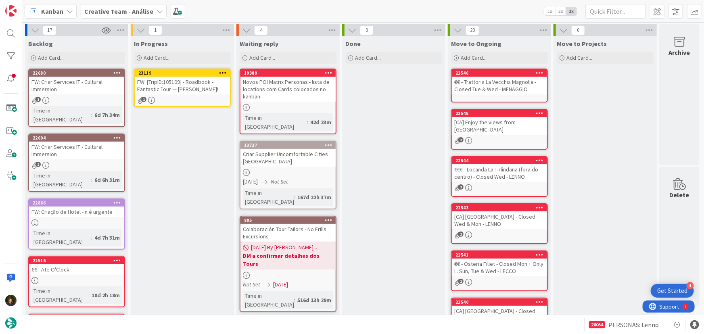
click at [170, 97] on div "1" at bounding box center [182, 100] width 95 height 7
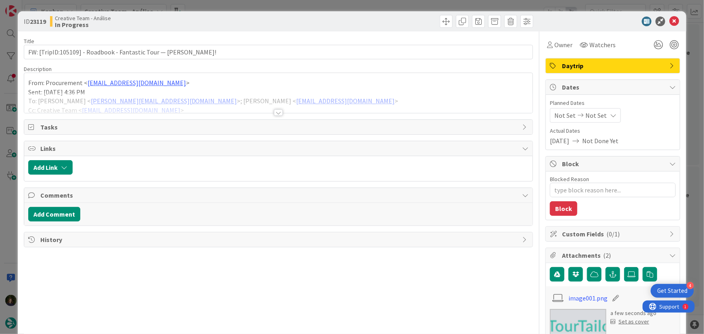
click at [277, 113] on div at bounding box center [278, 112] width 9 height 6
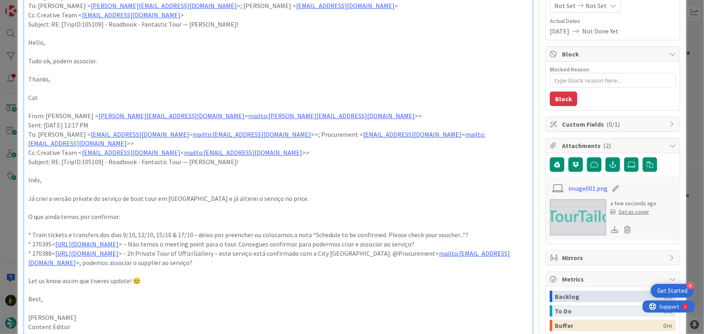
scroll to position [146, 0]
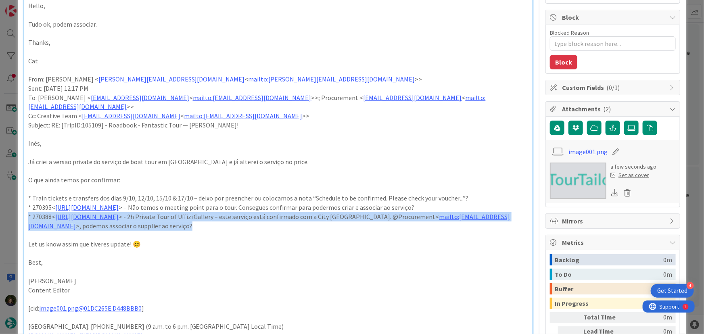
drag, startPoint x: 301, startPoint y: 217, endPoint x: 24, endPoint y: 205, distance: 276.9
copy p "* 270388< [URL][DOMAIN_NAME] > - 2h Private Tour of [GEOGRAPHIC_DATA] – este se…"
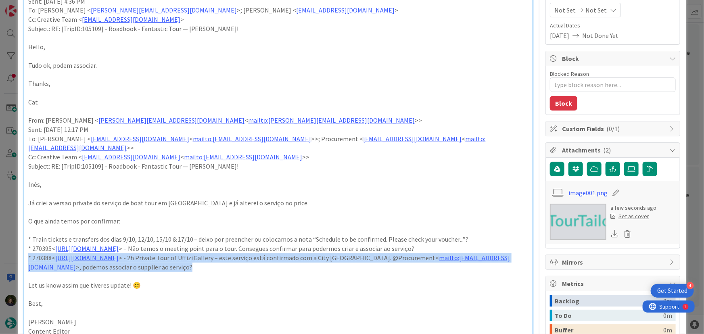
scroll to position [36, 0]
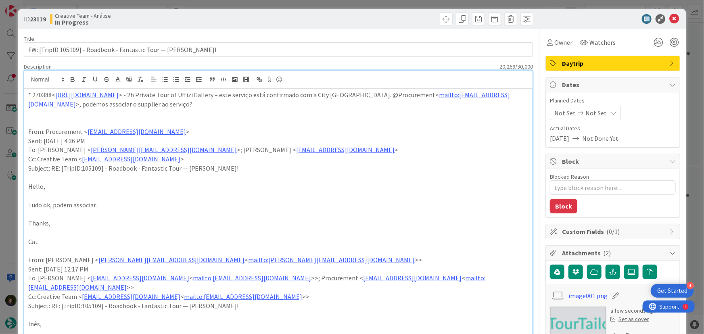
scroll to position [0, 0]
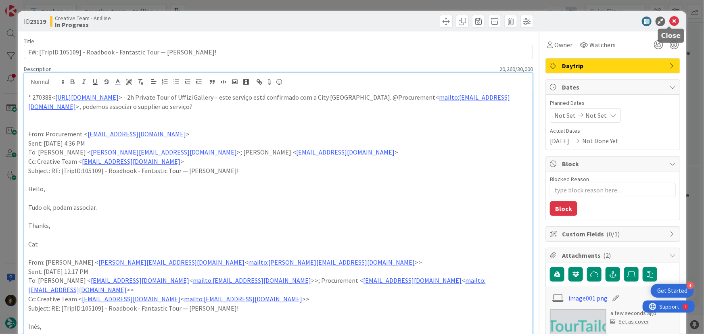
click at [670, 22] on icon at bounding box center [674, 22] width 10 height 10
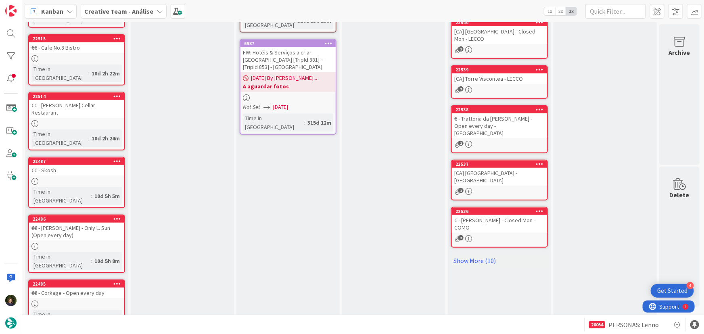
scroll to position [290, 0]
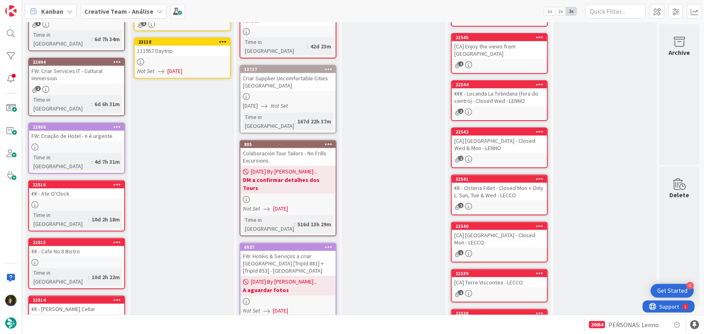
scroll to position [0, 0]
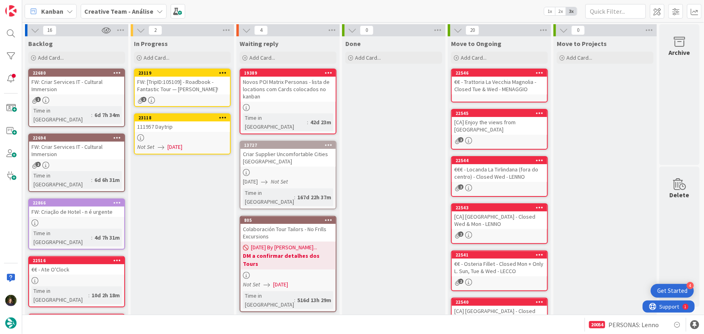
click at [179, 137] on div at bounding box center [182, 137] width 95 height 7
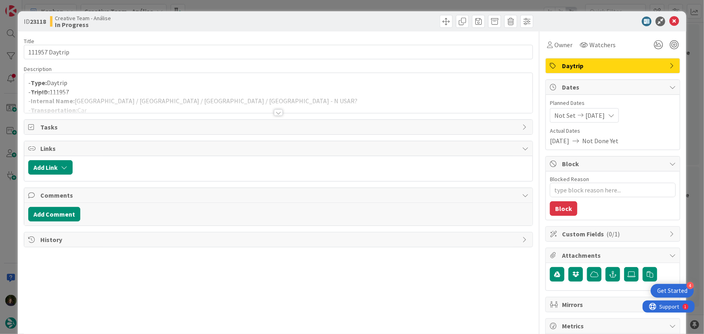
click at [275, 115] on div at bounding box center [278, 112] width 9 height 6
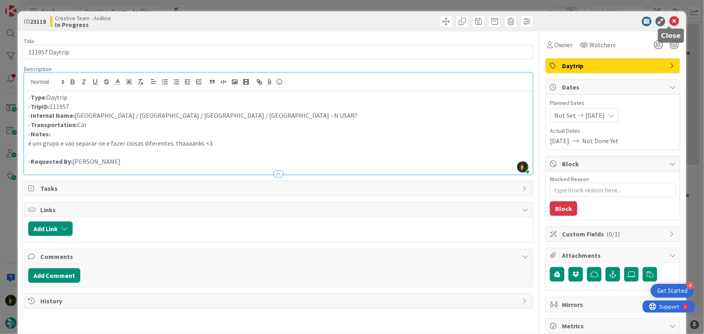
click at [670, 24] on icon at bounding box center [674, 22] width 10 height 10
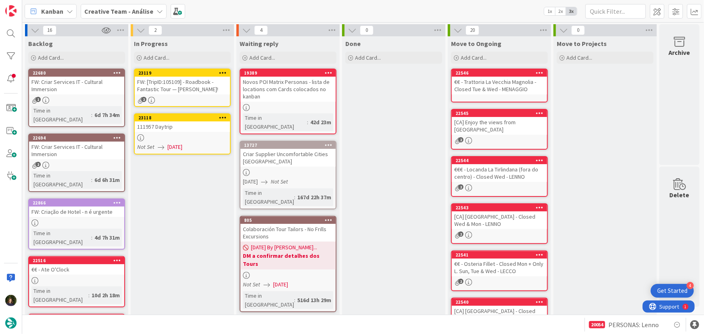
click at [222, 116] on icon at bounding box center [223, 118] width 8 height 6
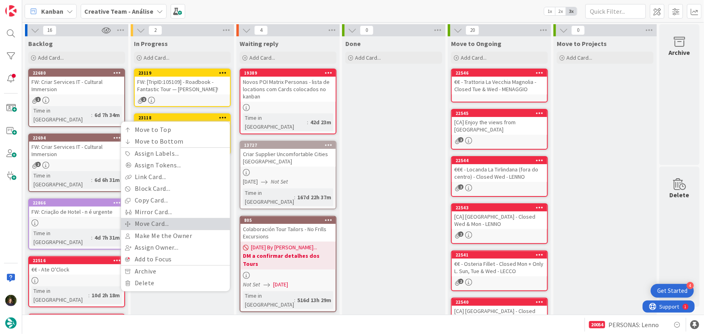
click at [182, 220] on link "Move Card..." at bounding box center [175, 224] width 109 height 12
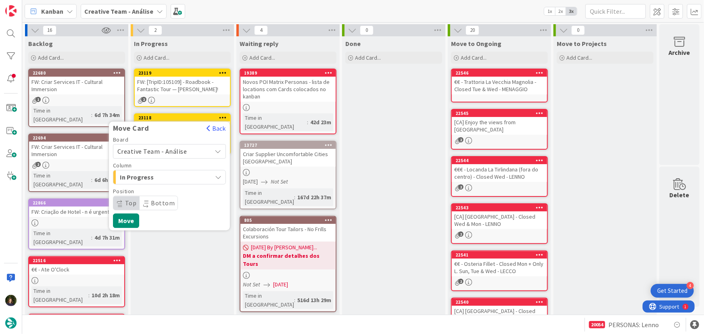
click at [169, 150] on span "Creative Team - Análise" at bounding box center [152, 151] width 70 height 8
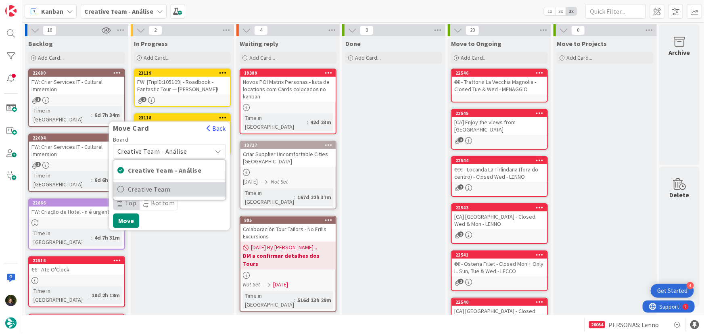
click at [180, 190] on span "Creative Team" at bounding box center [175, 190] width 94 height 12
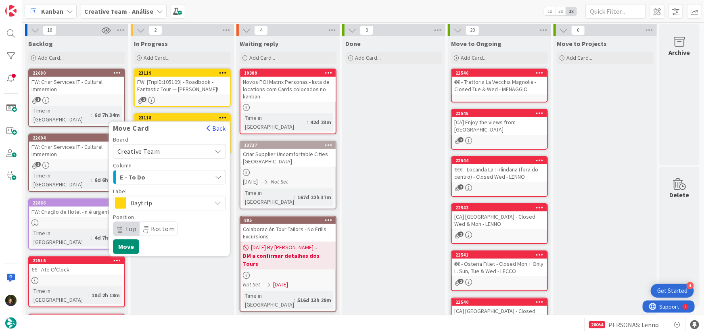
click at [171, 175] on span "E - To Do" at bounding box center [150, 177] width 60 height 10
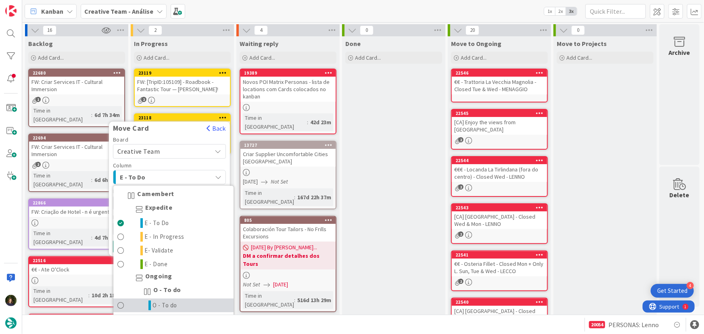
click at [183, 303] on link "O - To do" at bounding box center [173, 306] width 120 height 14
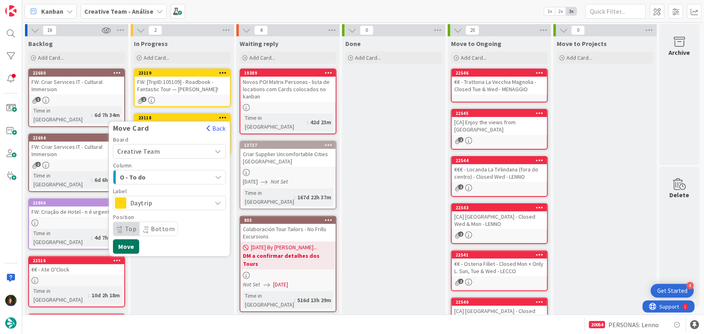
click at [128, 249] on button "Move" at bounding box center [126, 246] width 26 height 15
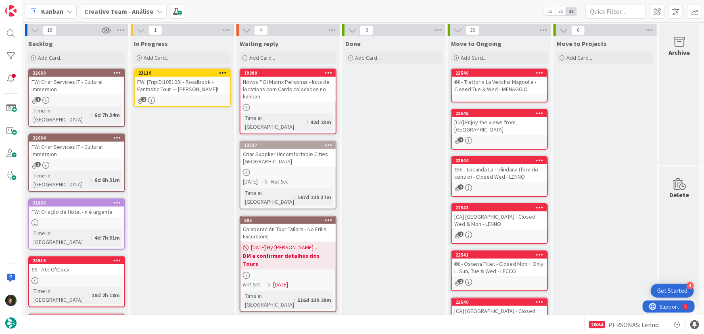
click at [222, 70] on icon at bounding box center [223, 73] width 8 height 6
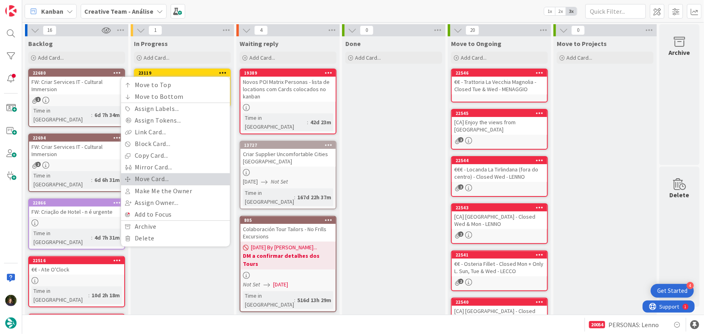
click at [182, 176] on link "Move Card..." at bounding box center [175, 179] width 109 height 12
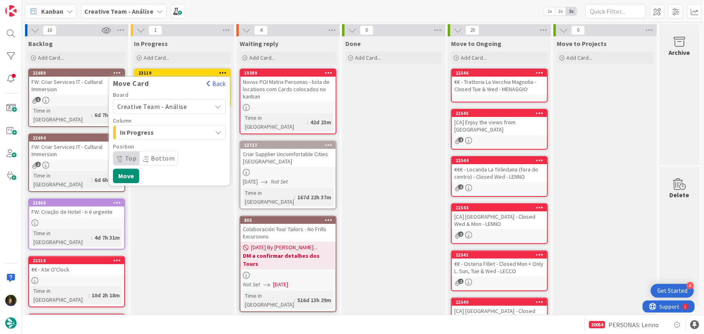
click at [179, 104] on span "Creative Team - Análise" at bounding box center [152, 106] width 70 height 8
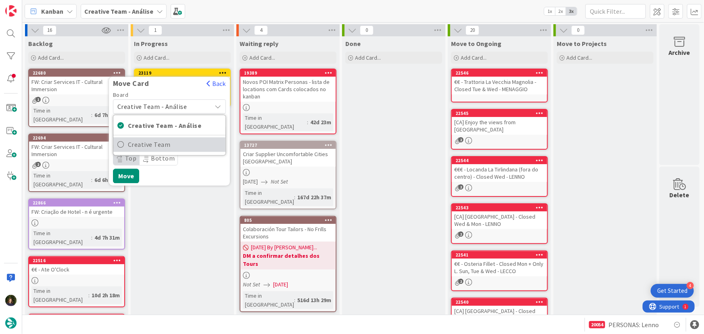
click at [186, 143] on span "Creative Team" at bounding box center [175, 145] width 94 height 12
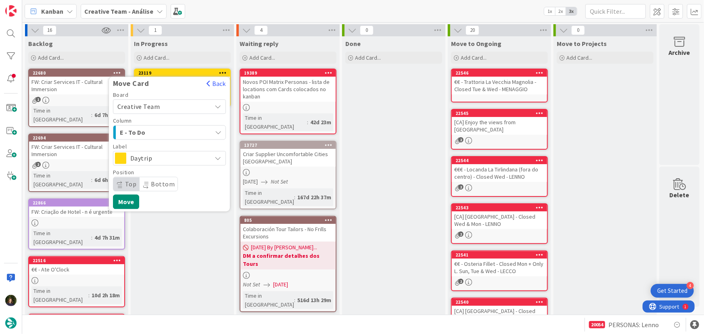
click at [184, 130] on div "E - To Do" at bounding box center [165, 132] width 94 height 13
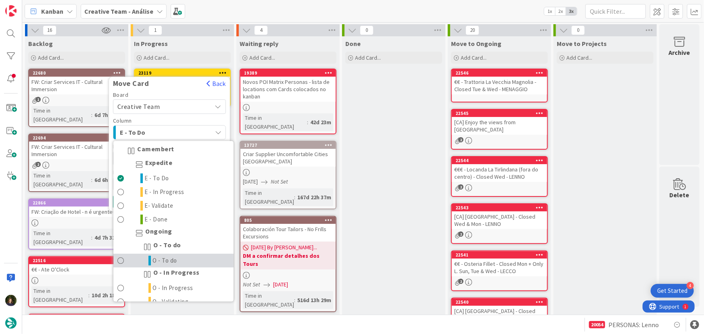
click at [186, 260] on link "O - To do" at bounding box center [173, 261] width 120 height 14
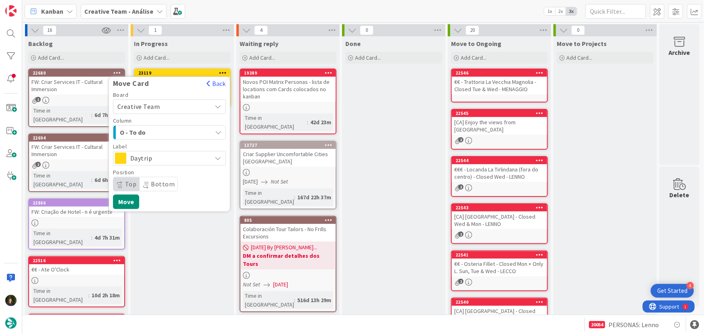
click at [172, 155] on span "Daytrip" at bounding box center [168, 157] width 77 height 11
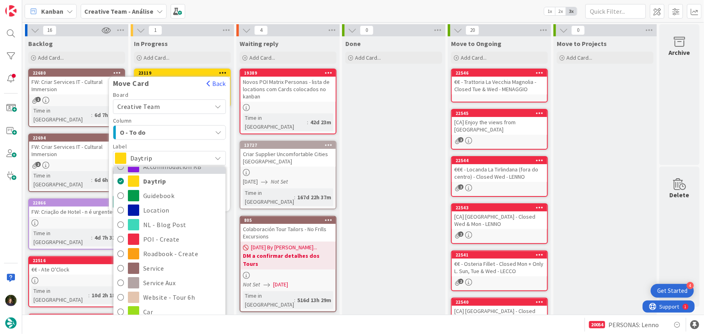
scroll to position [36, 0]
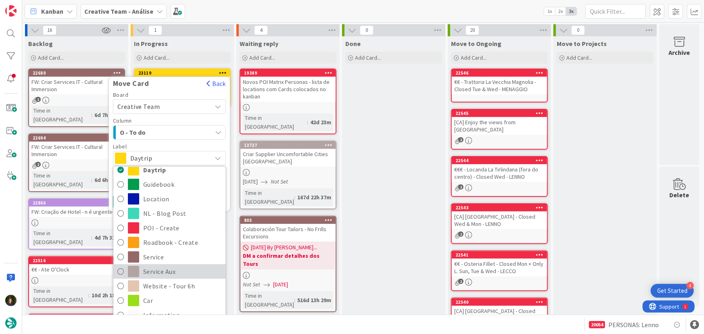
click at [165, 270] on span "Service Aux" at bounding box center [182, 272] width 78 height 12
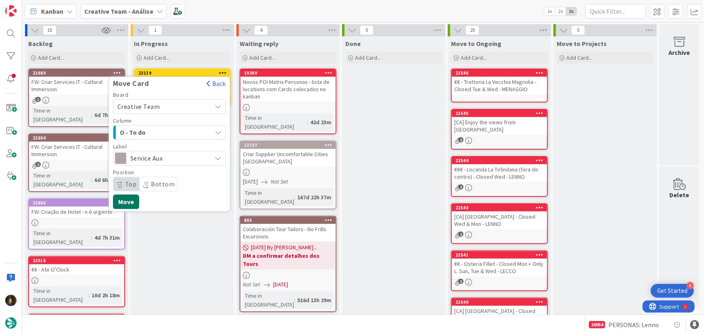
click at [126, 198] on button "Move" at bounding box center [126, 201] width 26 height 15
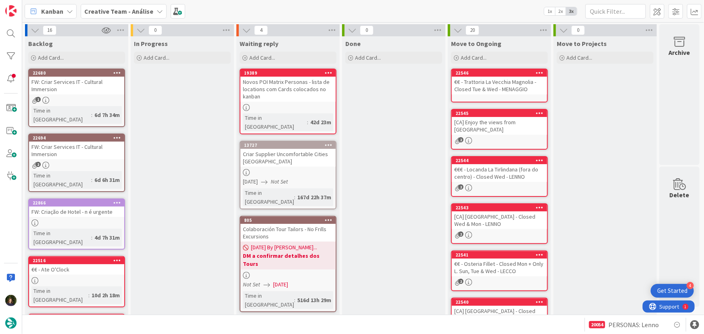
click at [144, 8] on b "Creative Team - Análise" at bounding box center [118, 11] width 69 height 8
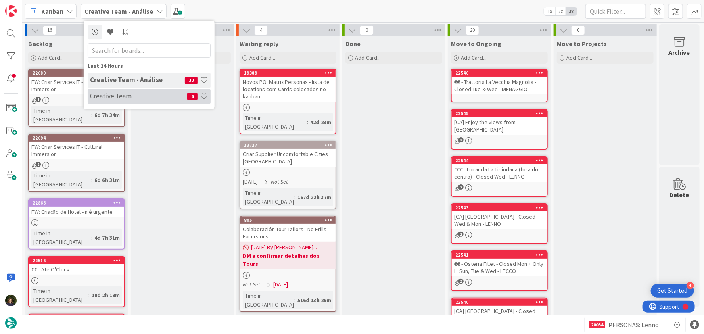
click at [152, 90] on div "Creative Team 6" at bounding box center [149, 96] width 123 height 15
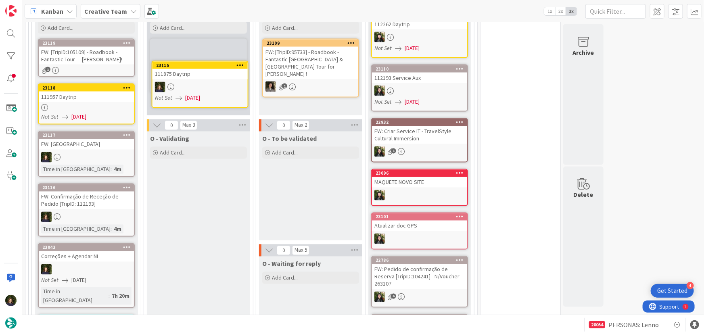
scroll to position [665, 0]
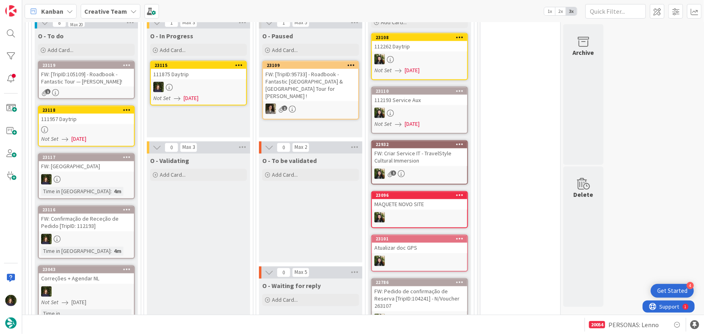
click at [184, 78] on link "23115 111875 Daytrip Not Set [DATE]" at bounding box center [198, 83] width 97 height 45
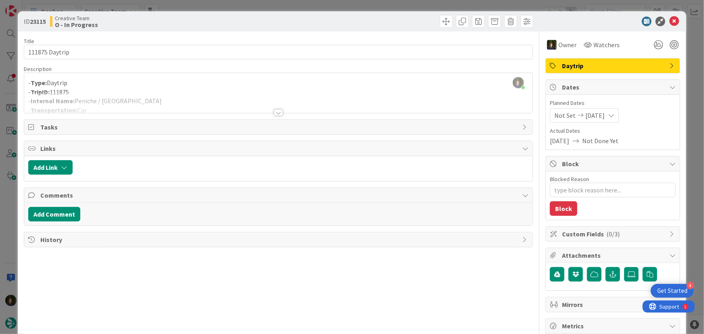
drag, startPoint x: 275, startPoint y: 115, endPoint x: 270, endPoint y: 117, distance: 5.2
click at [275, 115] on div at bounding box center [278, 112] width 9 height 6
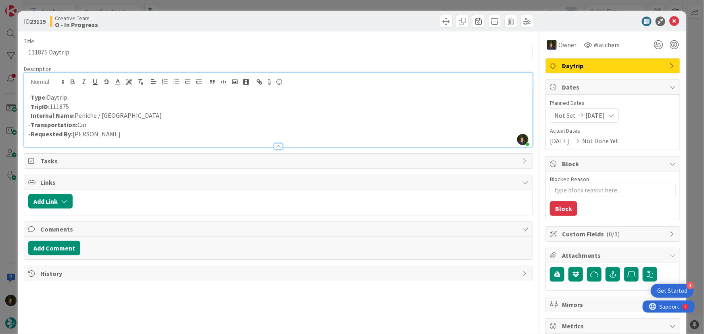
drag, startPoint x: 82, startPoint y: 105, endPoint x: 32, endPoint y: 106, distance: 49.6
click at [32, 106] on p "- TripID: 111875" at bounding box center [278, 106] width 501 height 9
copy p "TripID: 111875"
click at [669, 24] on icon at bounding box center [674, 22] width 10 height 10
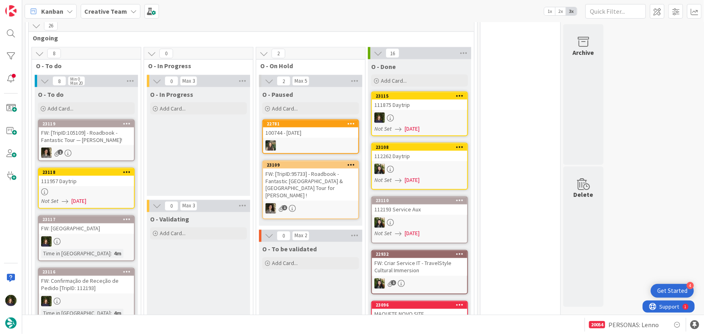
scroll to position [646, 0]
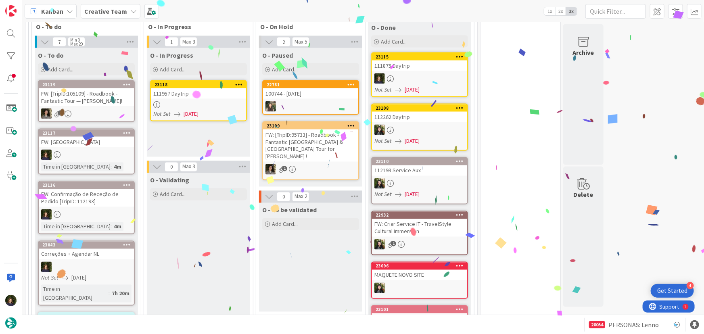
click at [190, 111] on span "[DATE]" at bounding box center [191, 114] width 15 height 8
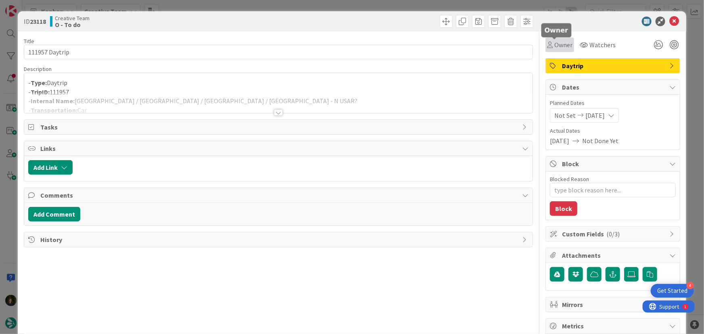
click at [558, 44] on span "Owner" at bounding box center [563, 45] width 18 height 10
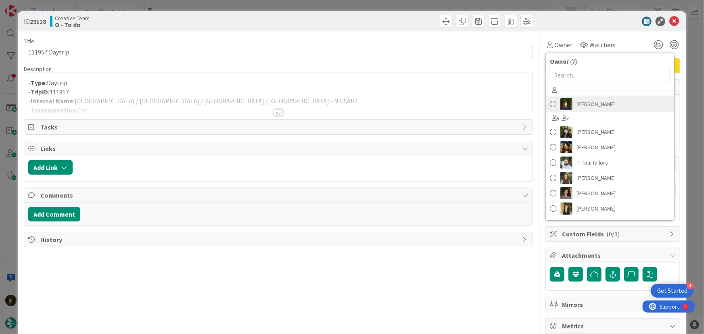
click at [584, 108] on span "[PERSON_NAME]" at bounding box center [595, 104] width 39 height 12
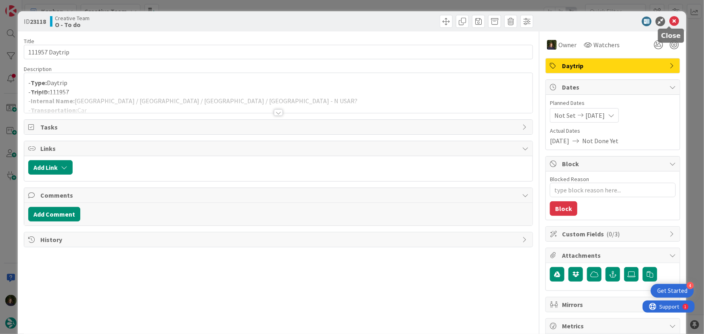
click at [669, 23] on icon at bounding box center [674, 22] width 10 height 10
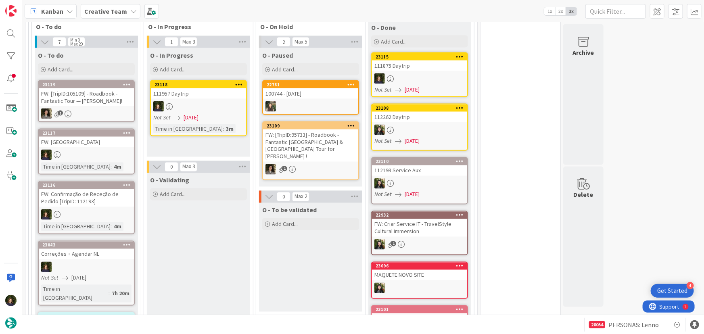
click at [188, 101] on div at bounding box center [198, 106] width 95 height 10
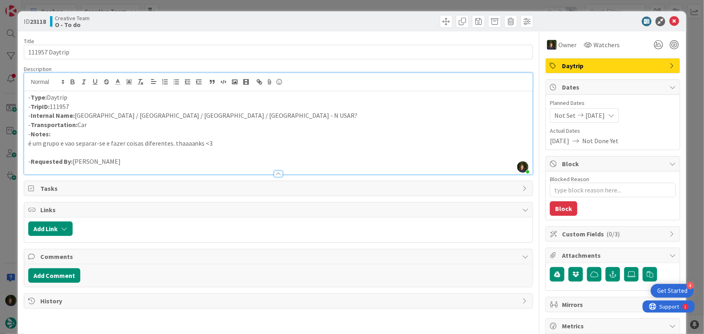
drag, startPoint x: 109, startPoint y: 81, endPoint x: 146, endPoint y: 95, distance: 39.2
click at [110, 81] on div "[PERSON_NAME] just joined - Type: Daytrip - TripID: 111957 - Internal Name: [GE…" at bounding box center [278, 123] width 509 height 101
drag, startPoint x: 157, startPoint y: 113, endPoint x: 86, endPoint y: 118, distance: 71.5
click at [75, 117] on p "- Internal Name: [GEOGRAPHIC_DATA] / [GEOGRAPHIC_DATA] / [GEOGRAPHIC_DATA] / [G…" at bounding box center [278, 115] width 501 height 9
copy p "[GEOGRAPHIC_DATA] / [GEOGRAPHIC_DATA] / [GEOGRAPHIC_DATA] / [GEOGRAPHIC_DATA]"
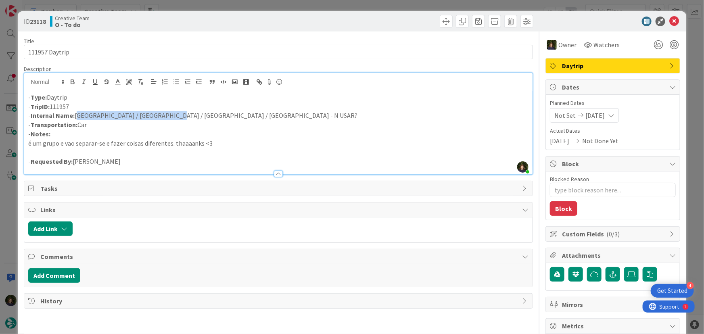
drag, startPoint x: 82, startPoint y: 107, endPoint x: 29, endPoint y: 106, distance: 52.4
click at [29, 106] on p "- TripID: 111957" at bounding box center [278, 106] width 501 height 9
copy p "TripID: 111957"
drag, startPoint x: 190, startPoint y: 117, endPoint x: 77, endPoint y: 116, distance: 112.9
click at [75, 116] on p "- Internal Name: [GEOGRAPHIC_DATA] / [GEOGRAPHIC_DATA] / [GEOGRAPHIC_DATA] / [G…" at bounding box center [278, 115] width 501 height 9
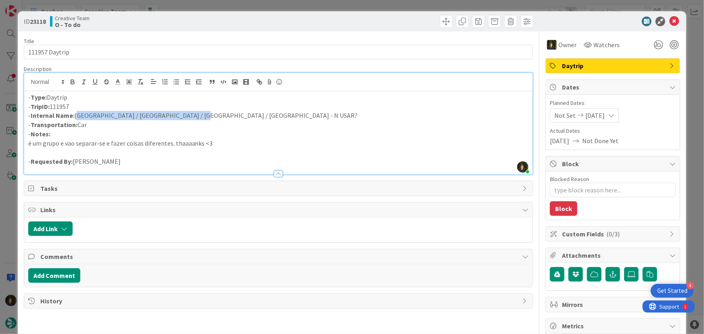
copy p "[GEOGRAPHIC_DATA] / [GEOGRAPHIC_DATA] / [GEOGRAPHIC_DATA] / [GEOGRAPHIC_DATA] -…"
click at [670, 23] on icon at bounding box center [674, 22] width 10 height 10
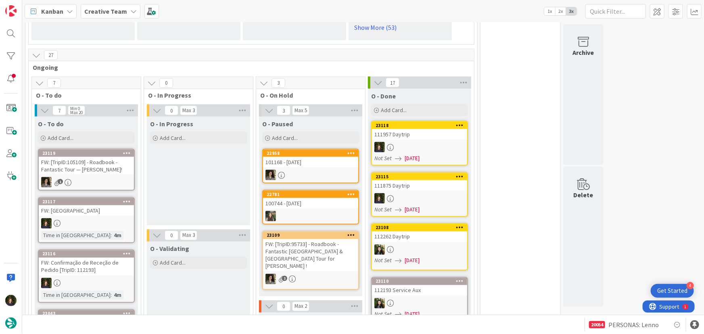
scroll to position [597, 0]
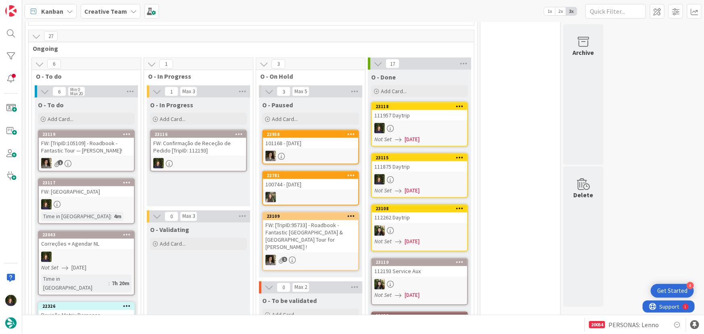
click at [207, 158] on div at bounding box center [198, 163] width 95 height 10
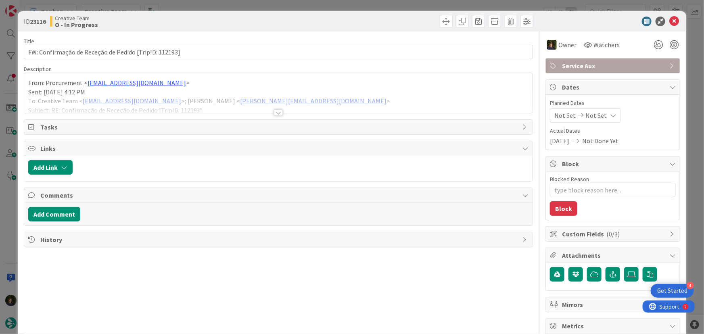
click at [275, 115] on div at bounding box center [278, 112] width 9 height 6
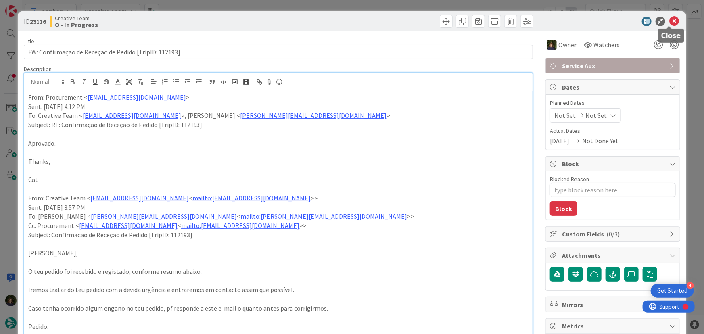
drag, startPoint x: 670, startPoint y: 18, endPoint x: 670, endPoint y: 25, distance: 6.5
click at [670, 18] on icon at bounding box center [674, 22] width 10 height 10
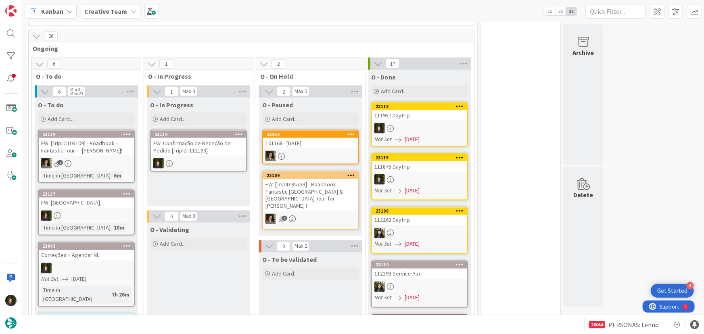
click at [241, 131] on icon at bounding box center [239, 134] width 8 height 6
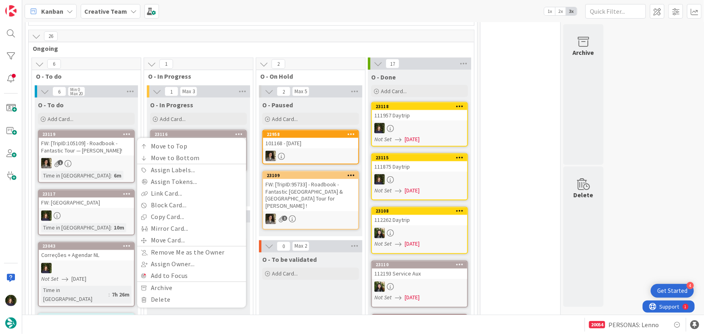
click at [295, 294] on div "O - To be validated Add Card..." at bounding box center [310, 306] width 103 height 109
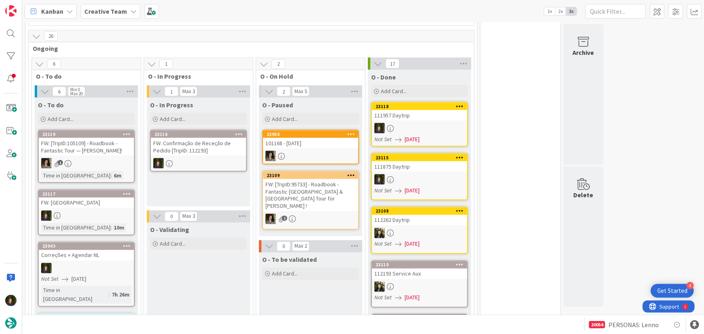
click at [175, 160] on div at bounding box center [198, 163] width 95 height 10
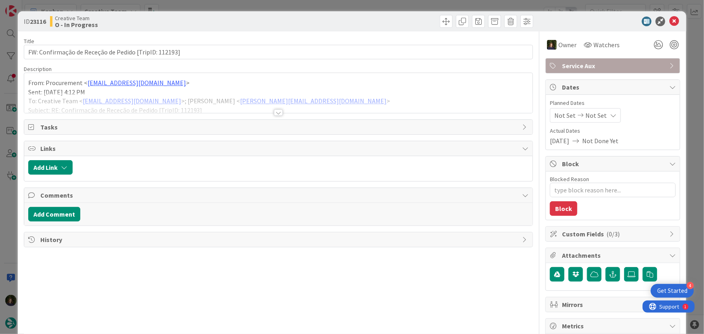
click at [276, 109] on div at bounding box center [278, 112] width 9 height 6
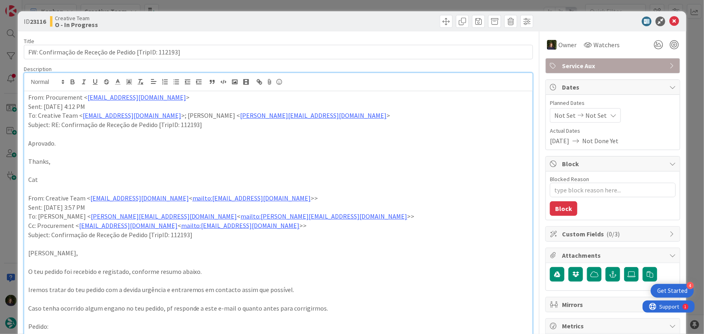
click at [615, 66] on span "Service Aux" at bounding box center [613, 66] width 103 height 10
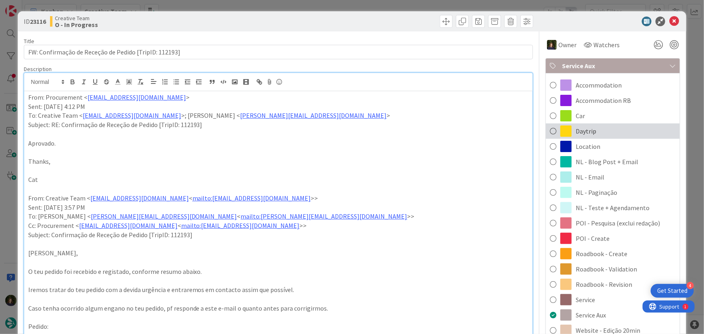
click at [589, 133] on span "Daytrip" at bounding box center [586, 131] width 21 height 10
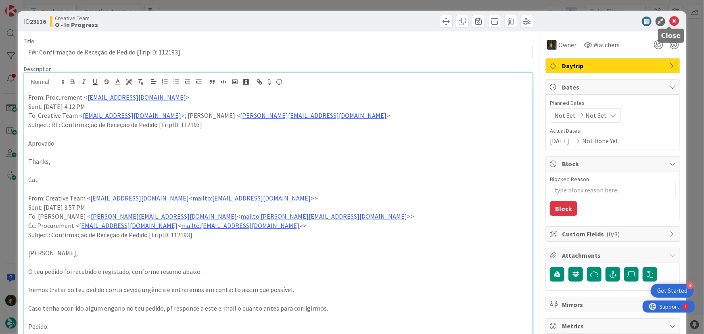
click at [670, 22] on icon at bounding box center [674, 22] width 10 height 10
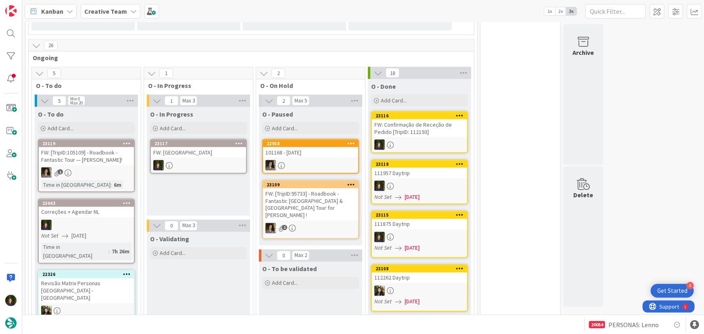
click at [188, 157] on link "23117 FW: [GEOGRAPHIC_DATA]" at bounding box center [198, 156] width 97 height 35
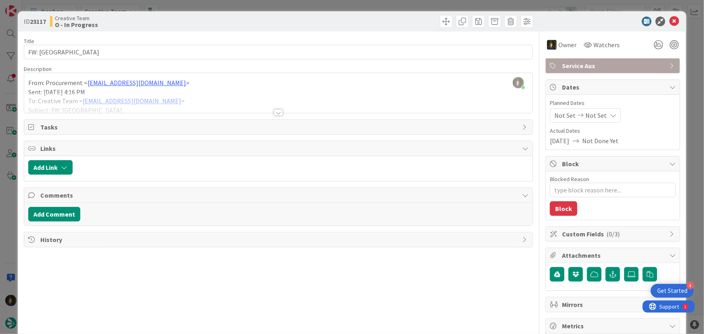
click at [278, 113] on div at bounding box center [278, 112] width 9 height 6
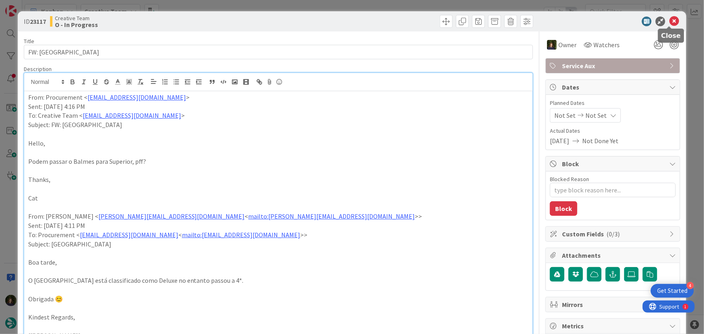
drag, startPoint x: 669, startPoint y: 24, endPoint x: 653, endPoint y: 27, distance: 15.7
click at [669, 24] on icon at bounding box center [674, 22] width 10 height 10
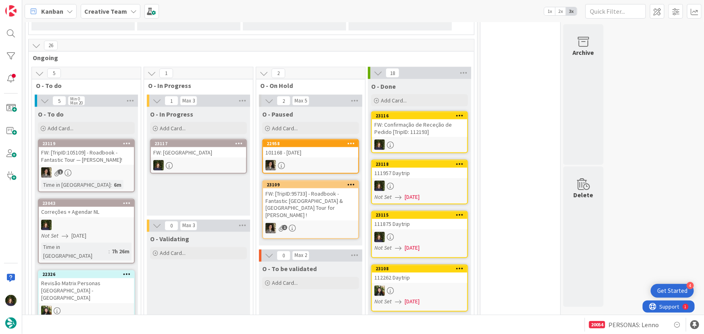
click at [197, 157] on link "23117 FW: [GEOGRAPHIC_DATA]" at bounding box center [198, 156] width 97 height 35
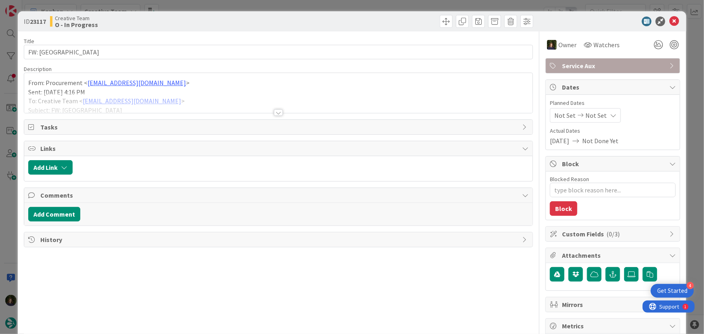
drag, startPoint x: 276, startPoint y: 113, endPoint x: 271, endPoint y: 125, distance: 14.1
click at [275, 113] on div at bounding box center [278, 112] width 9 height 6
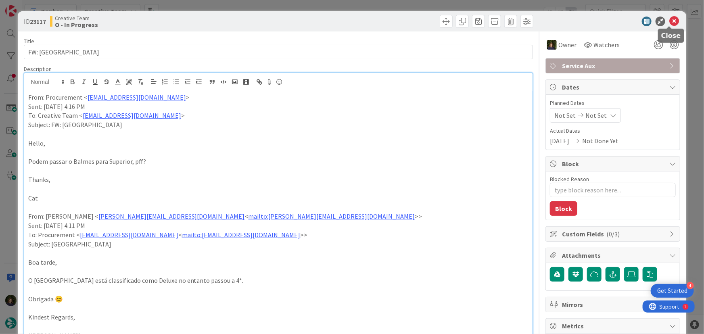
click at [670, 17] on icon at bounding box center [674, 22] width 10 height 10
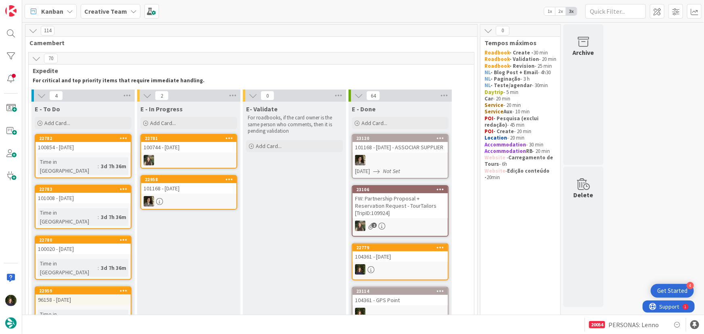
click at [102, 12] on b "Creative Team" at bounding box center [105, 11] width 43 height 8
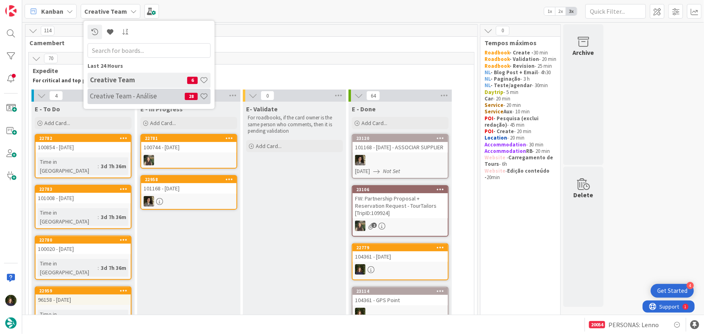
click at [102, 97] on h4 "Creative Team - Análise" at bounding box center [137, 96] width 95 height 8
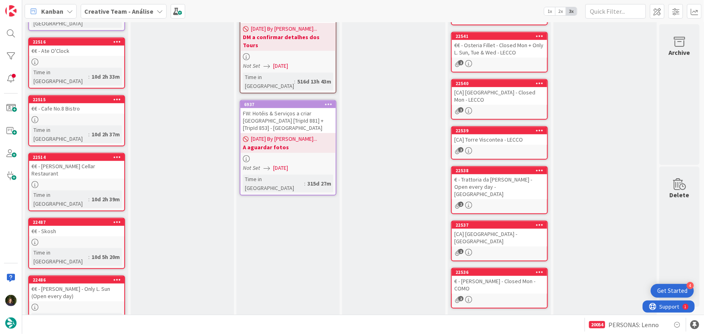
scroll to position [290, 0]
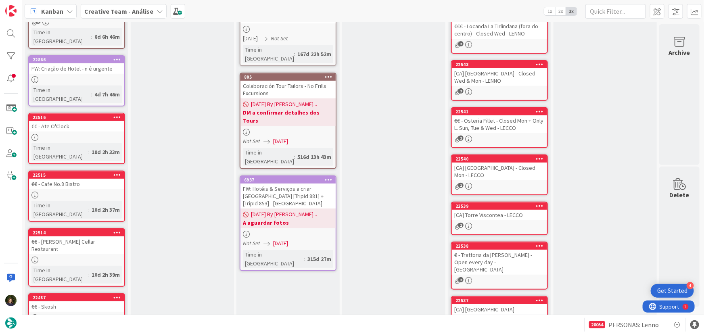
scroll to position [0, 0]
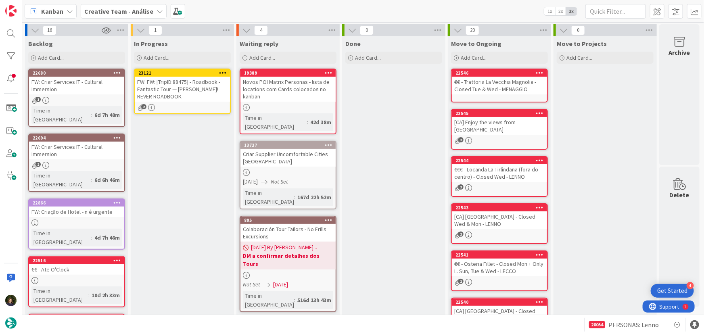
click at [224, 71] on icon at bounding box center [223, 73] width 8 height 6
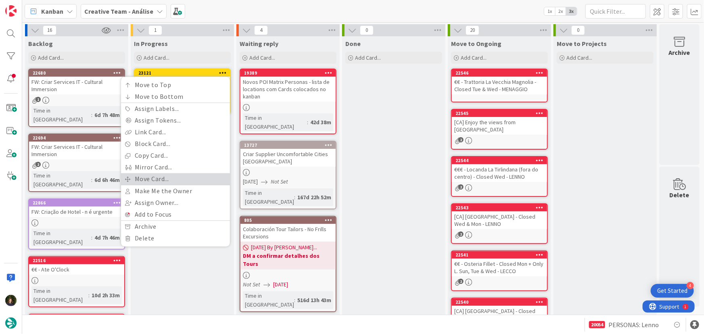
click at [183, 177] on link "Move Card..." at bounding box center [175, 179] width 109 height 12
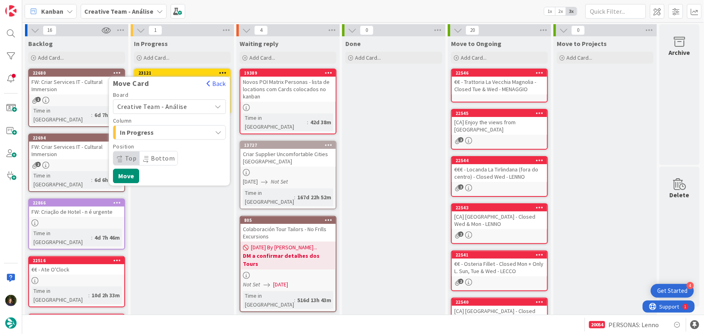
click at [173, 104] on span "Creative Team - Análise" at bounding box center [152, 106] width 70 height 8
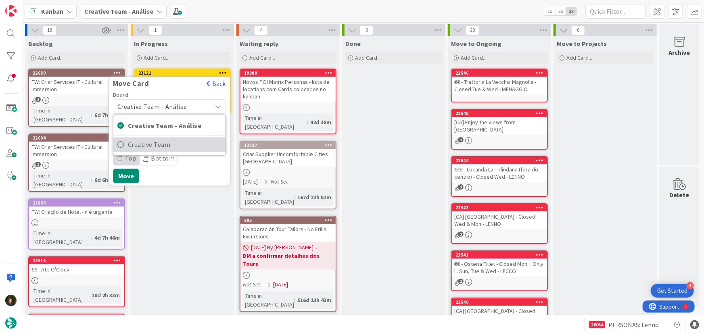
click at [178, 144] on span "Creative Team" at bounding box center [175, 145] width 94 height 12
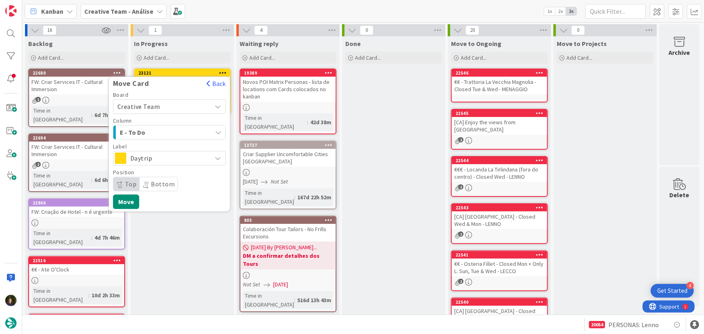
click at [173, 132] on span "E - To Do" at bounding box center [150, 132] width 60 height 10
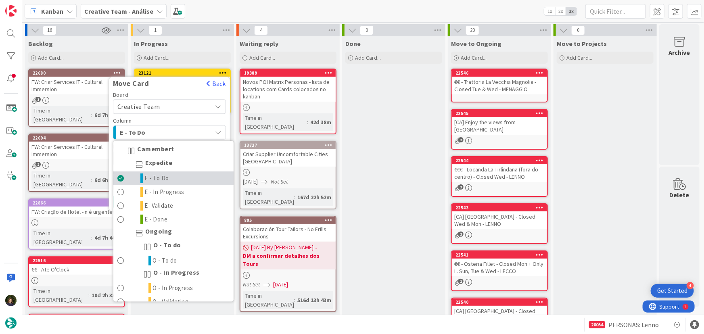
click at [163, 177] on span "E - To Do" at bounding box center [157, 179] width 25 height 10
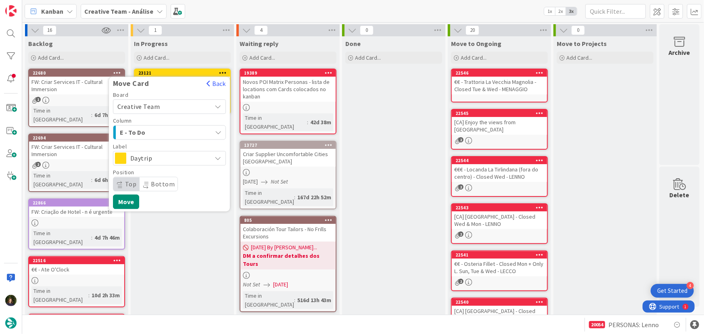
click at [167, 161] on span "Daytrip" at bounding box center [168, 157] width 77 height 11
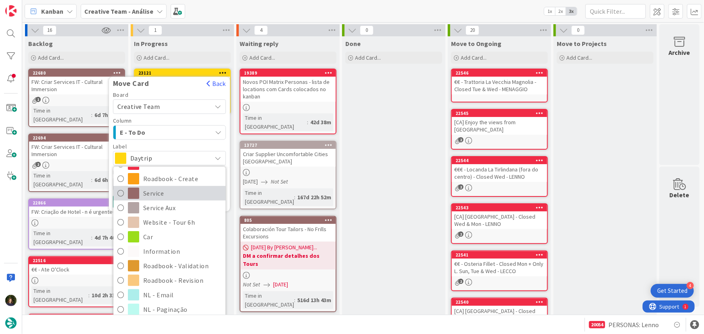
scroll to position [110, 0]
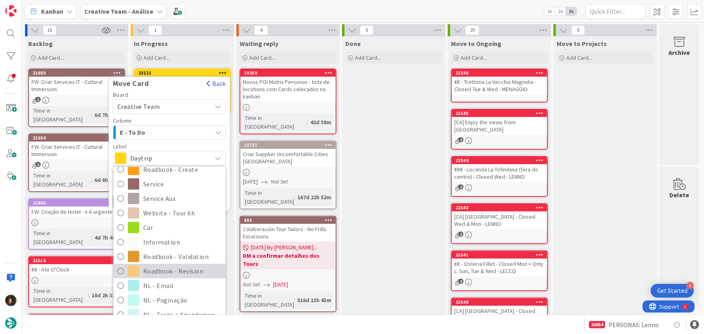
click at [176, 271] on span "Roadbook - Revision" at bounding box center [182, 271] width 78 height 12
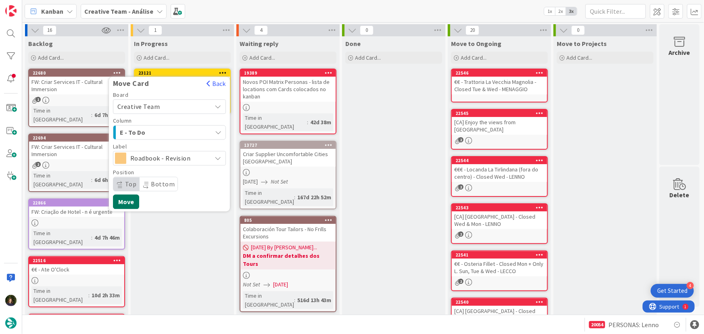
click at [131, 196] on button "Move" at bounding box center [126, 201] width 26 height 15
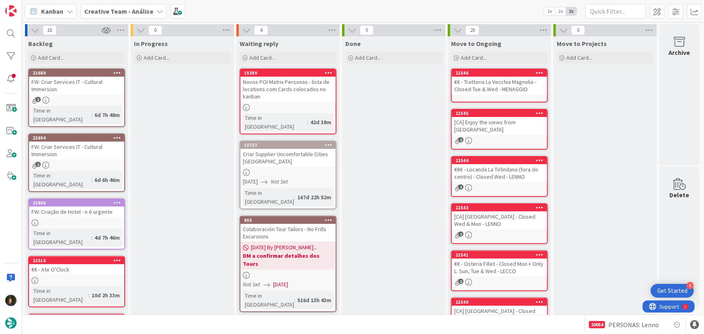
click at [104, 6] on span "Creative Team - Análise" at bounding box center [118, 11] width 69 height 10
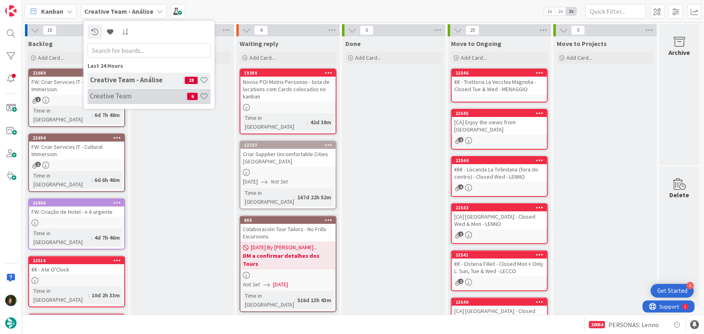
click at [116, 98] on h4 "Creative Team" at bounding box center [138, 96] width 97 height 8
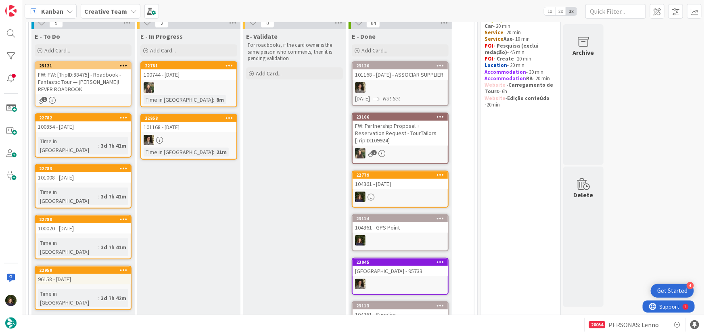
scroll to position [73, 0]
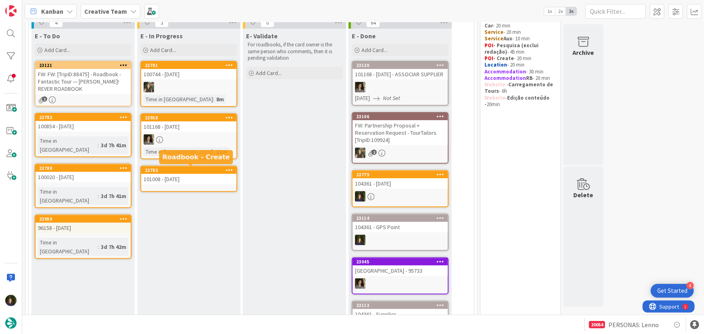
click at [179, 170] on div "22783" at bounding box center [191, 170] width 92 height 6
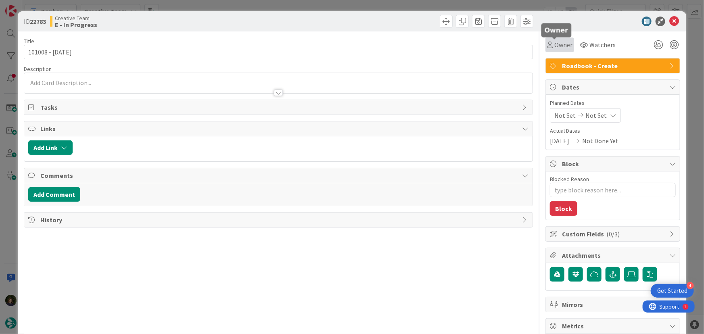
click at [554, 46] on span "Owner" at bounding box center [563, 45] width 18 height 10
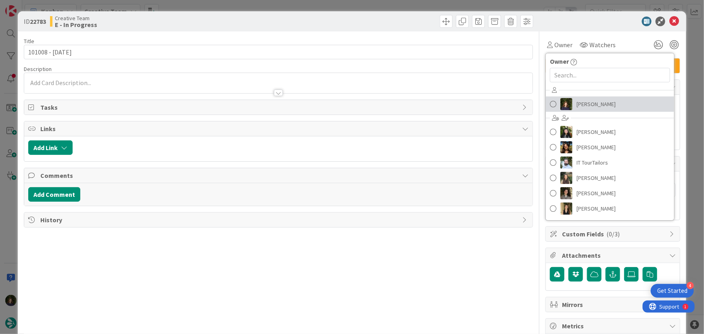
click at [584, 105] on span "[PERSON_NAME]" at bounding box center [595, 104] width 39 height 12
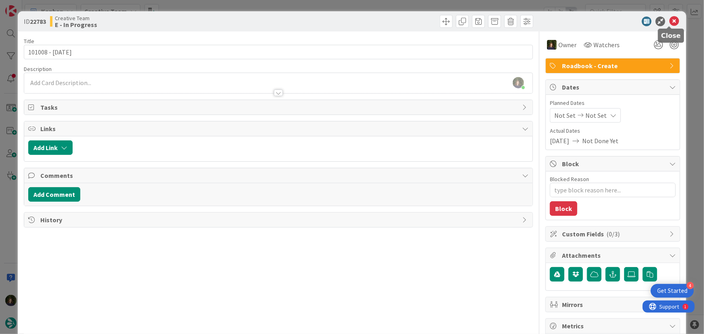
click at [670, 23] on icon at bounding box center [674, 22] width 10 height 10
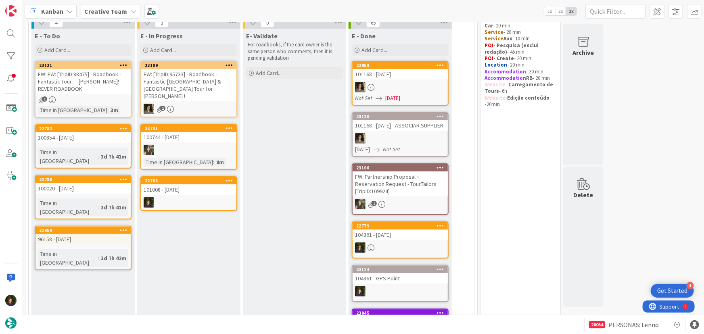
click at [96, 10] on b "Creative Team" at bounding box center [105, 11] width 43 height 8
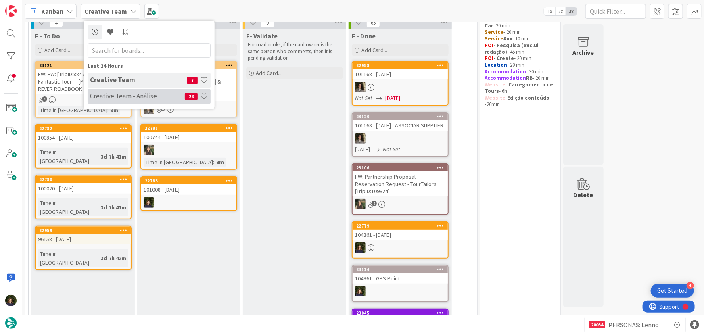
click at [105, 98] on h4 "Creative Team - Análise" at bounding box center [137, 96] width 95 height 8
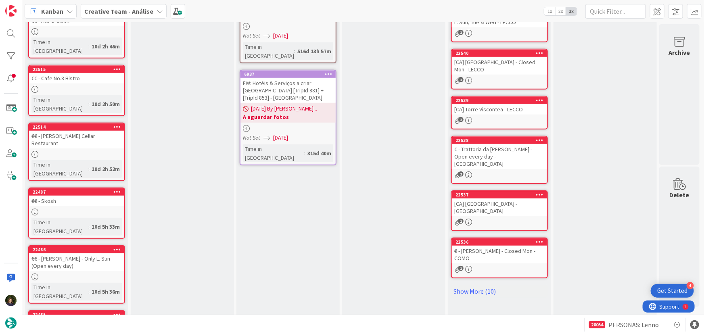
scroll to position [290, 0]
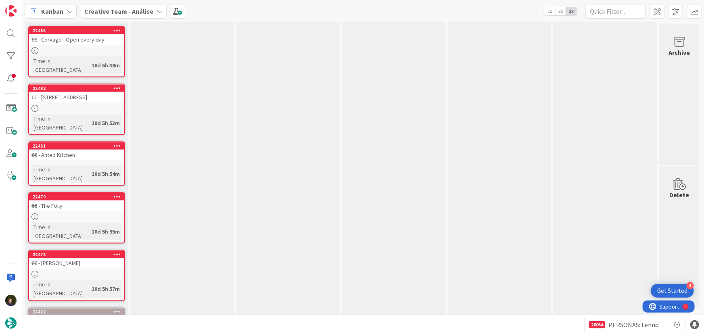
scroll to position [436, 0]
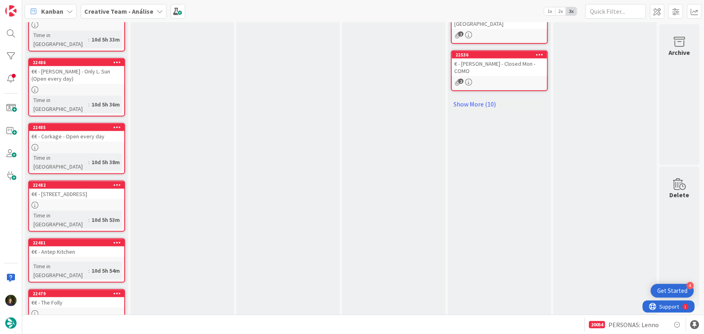
click at [126, 12] on b "Creative Team - Análise" at bounding box center [118, 11] width 69 height 8
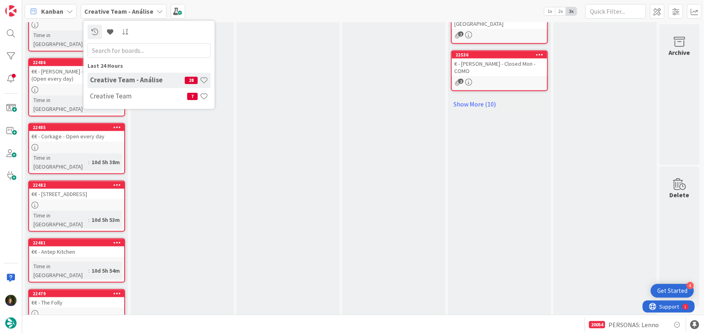
click at [170, 186] on div "In Progress Add Card..." at bounding box center [182, 102] width 103 height 1004
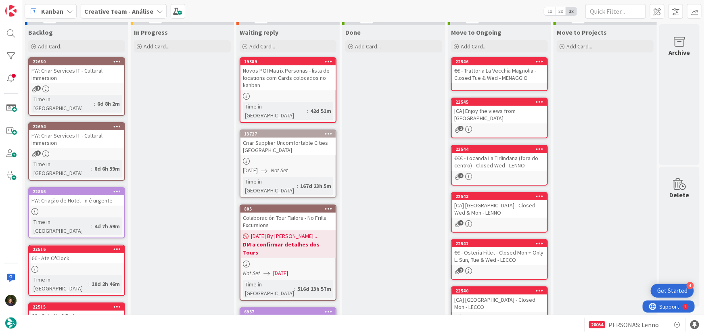
scroll to position [0, 0]
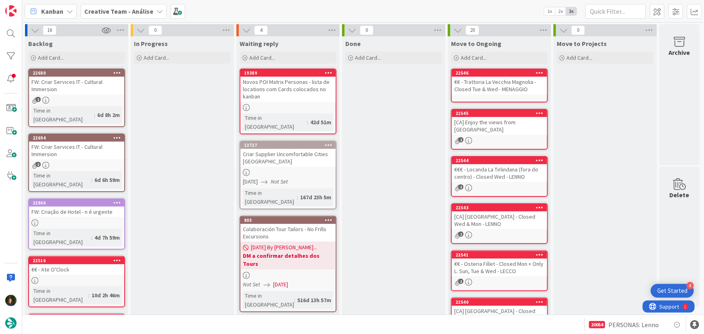
click at [142, 10] on b "Creative Team - Análise" at bounding box center [118, 11] width 69 height 8
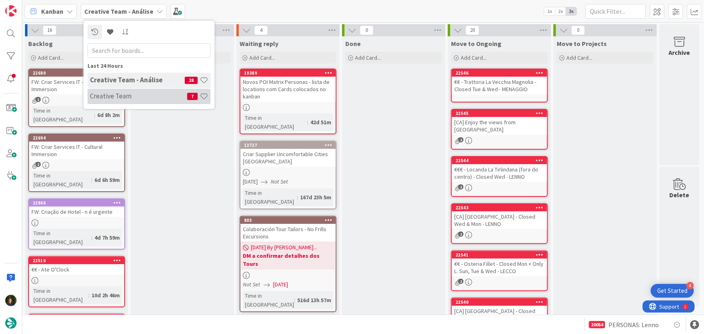
click at [138, 99] on h4 "Creative Team" at bounding box center [138, 96] width 97 height 8
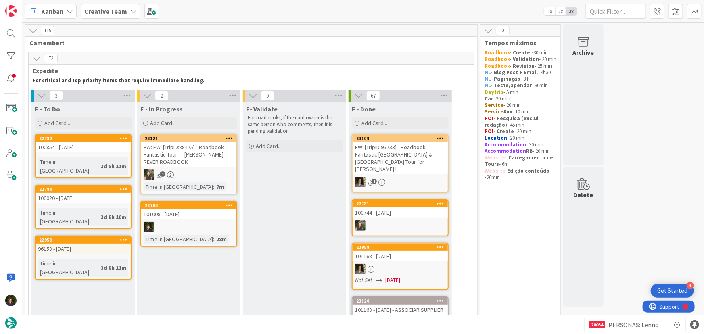
click at [182, 221] on link "22783 101008 - [DATE] Time in [GEOGRAPHIC_DATA] : 28m" at bounding box center [188, 224] width 97 height 46
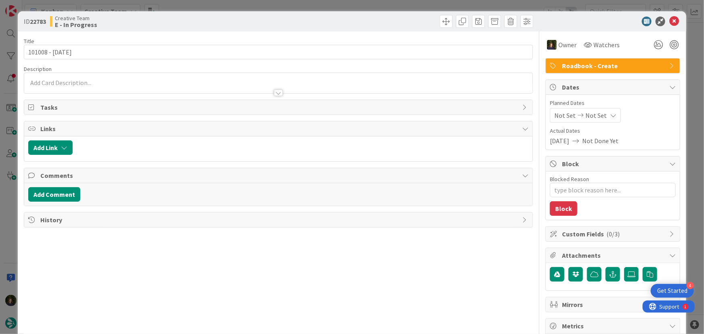
type textarea "x"
click at [47, 88] on div at bounding box center [278, 89] width 509 height 8
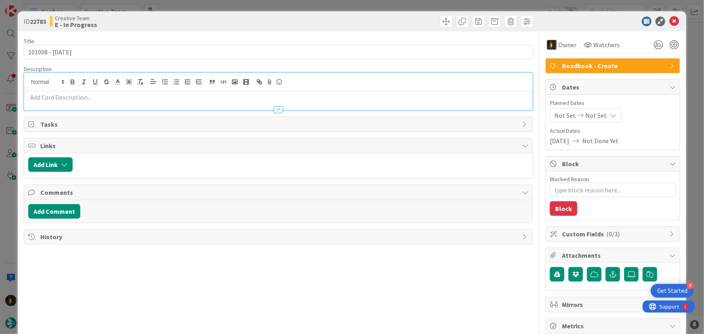
click at [59, 98] on p at bounding box center [278, 97] width 501 height 9
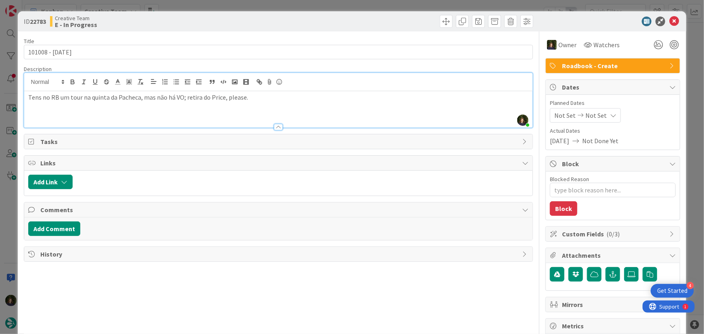
click at [92, 97] on p "Tens no RB um tour na quinta da Pacheca, mas não há VO; retira do Price, please." at bounding box center [278, 97] width 501 height 9
click at [114, 112] on div "Tens no RB um tour na [GEOGRAPHIC_DATA], mas não há VO; retira do Price, please." at bounding box center [278, 109] width 509 height 36
click at [94, 108] on p "Faltam os transfer de dia 263972" at bounding box center [278, 106] width 501 height 9
click at [154, 109] on p "Faltam os transfer de dia 24/10: 263972" at bounding box center [278, 106] width 501 height 9
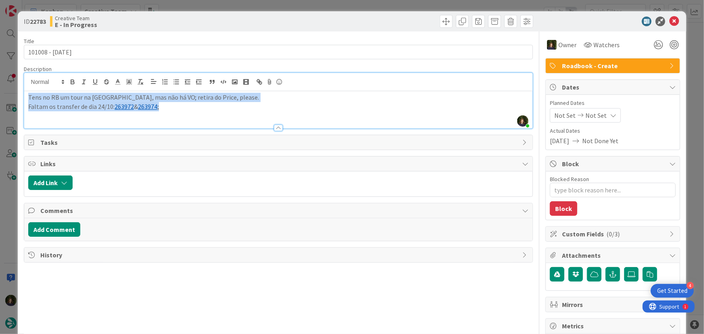
drag, startPoint x: 175, startPoint y: 109, endPoint x: 39, endPoint y: 105, distance: 136.0
click at [24, 99] on div "[PERSON_NAME] joined 8 m ago Tens no RB um tour na [GEOGRAPHIC_DATA], mas não h…" at bounding box center [278, 101] width 509 height 56
copy div "Tens no RB um tour na [GEOGRAPHIC_DATA], mas não há VO; retira do Price, please…"
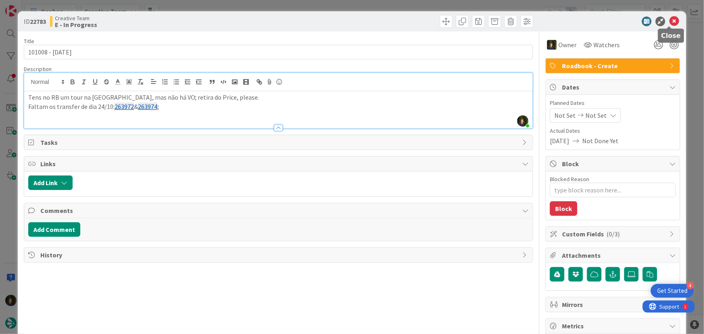
drag, startPoint x: 670, startPoint y: 20, endPoint x: 651, endPoint y: 34, distance: 22.7
click at [670, 20] on icon at bounding box center [674, 22] width 10 height 10
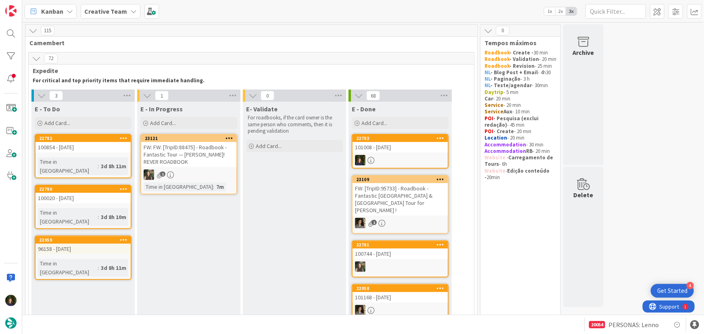
click at [109, 14] on b "Creative Team" at bounding box center [105, 11] width 43 height 8
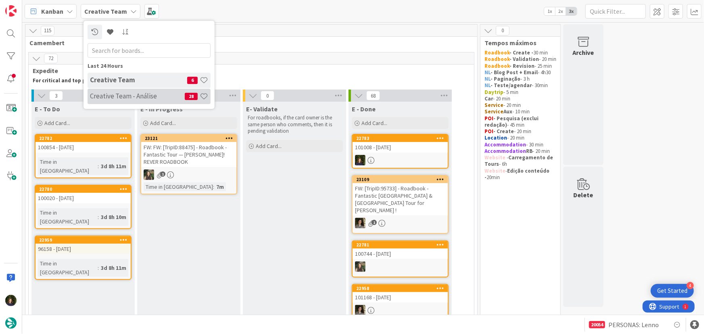
click at [119, 94] on h4 "Creative Team - Análise" at bounding box center [137, 96] width 95 height 8
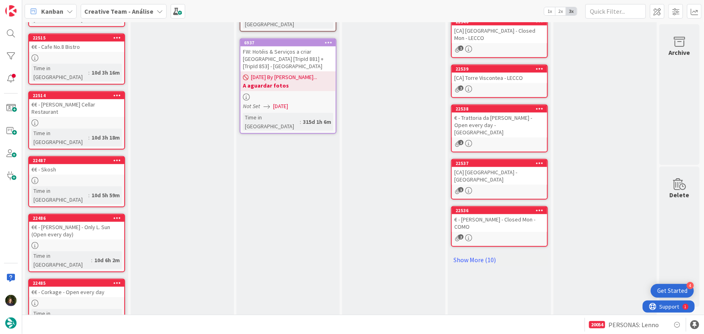
scroll to position [290, 0]
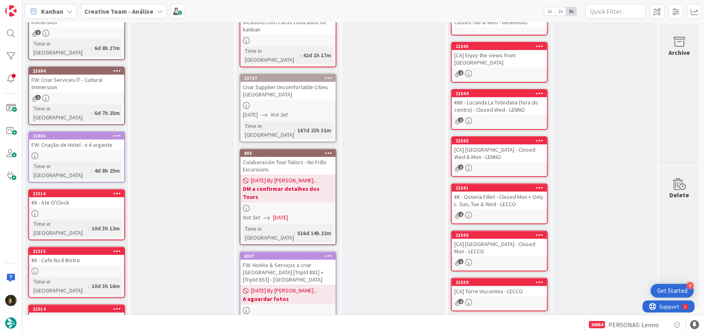
scroll to position [0, 0]
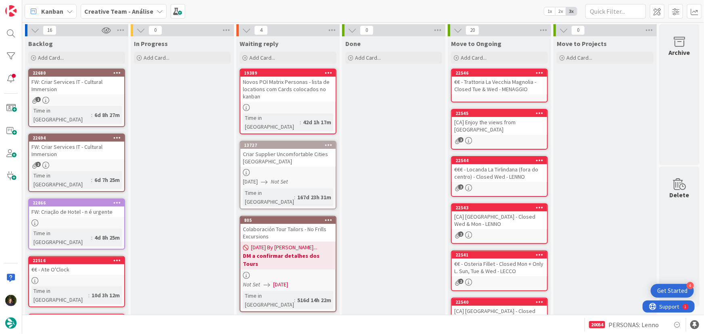
drag, startPoint x: 116, startPoint y: 15, endPoint x: 116, endPoint y: 23, distance: 8.5
click at [116, 15] on b "Creative Team - Análise" at bounding box center [118, 11] width 69 height 8
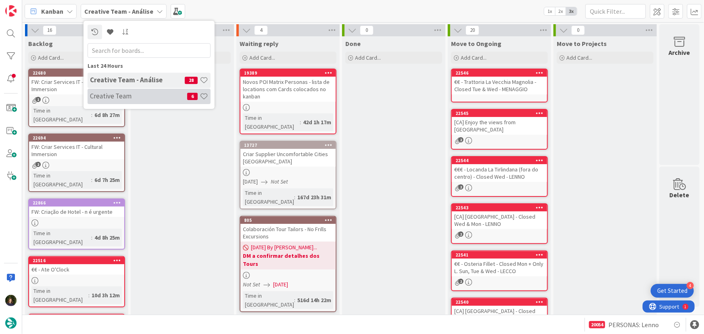
click at [111, 98] on h4 "Creative Team" at bounding box center [138, 96] width 97 height 8
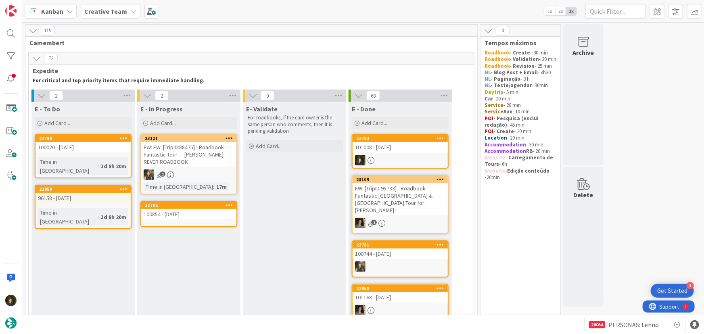
click at [180, 210] on div "100854 - [DATE]" at bounding box center [188, 214] width 95 height 10
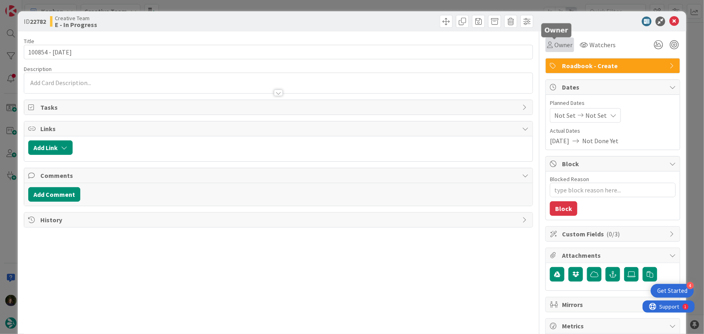
click at [560, 45] on span "Owner" at bounding box center [563, 45] width 18 height 10
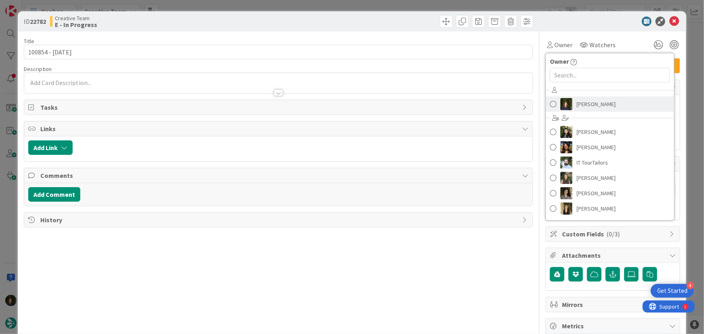
click at [581, 106] on span "[PERSON_NAME]" at bounding box center [595, 104] width 39 height 12
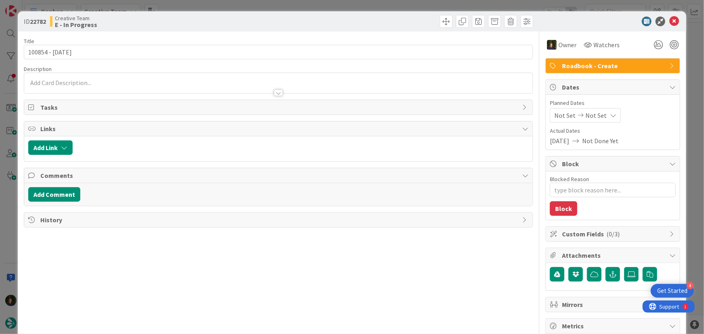
type textarea "x"
click at [86, 85] on div at bounding box center [278, 89] width 509 height 8
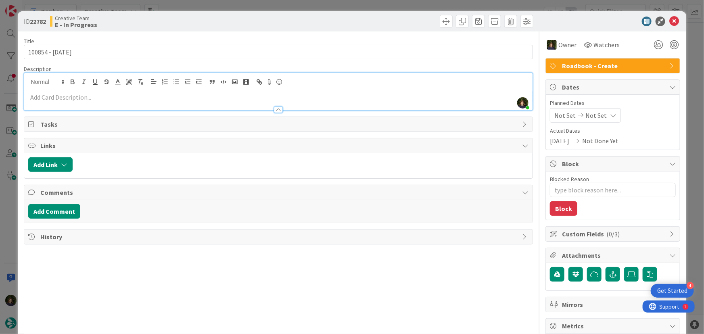
click at [75, 98] on p at bounding box center [278, 97] width 501 height 9
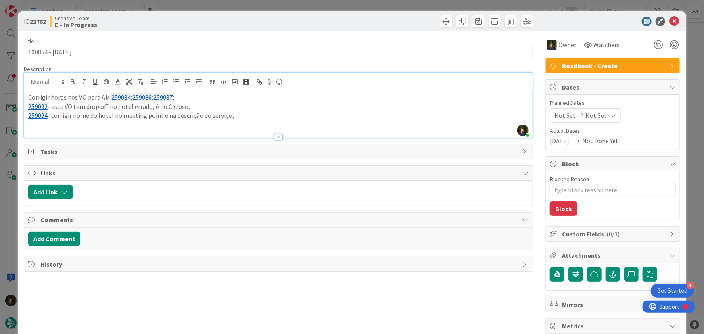
click at [50, 115] on p "259094 - corrigir nome do hotel no meeting point e na descrição do serviço;" at bounding box center [278, 115] width 501 height 9
click at [52, 129] on div at bounding box center [278, 133] width 509 height 8
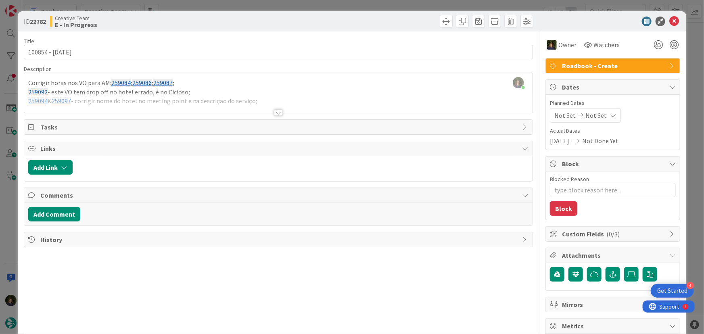
click at [277, 115] on div at bounding box center [278, 112] width 9 height 6
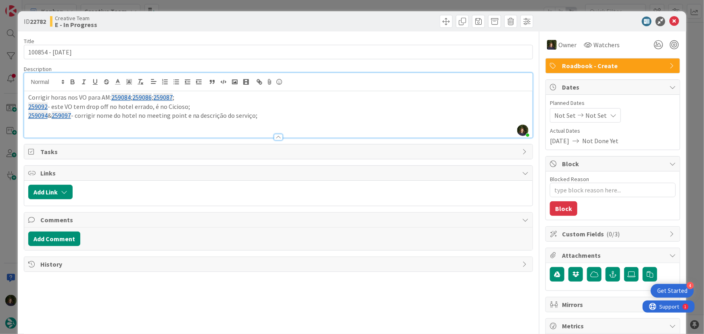
click at [41, 125] on p at bounding box center [278, 124] width 501 height 9
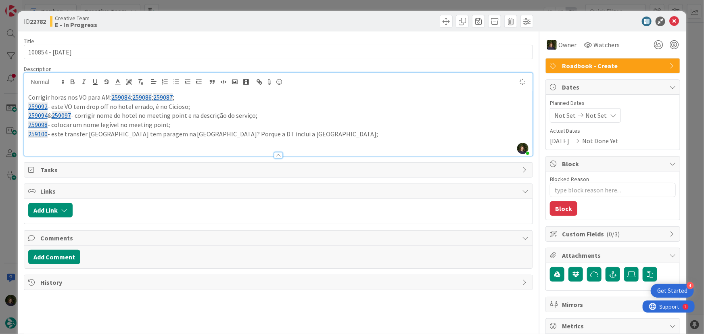
type textarea "x"
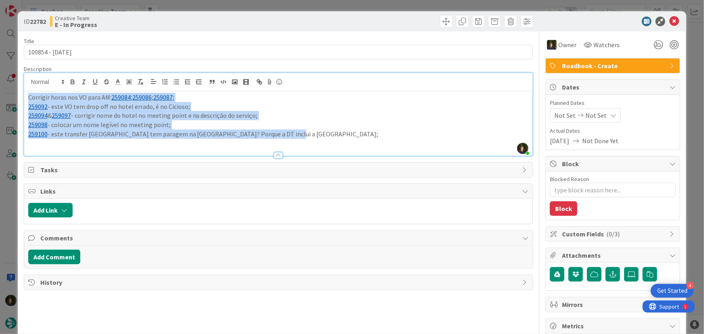
drag, startPoint x: 283, startPoint y: 135, endPoint x: 23, endPoint y: 96, distance: 262.2
click at [24, 96] on div "[PERSON_NAME] joined 24 m ago Corrigir horas nos VO para AM: 259084 ; 259086 ; …" at bounding box center [278, 114] width 509 height 83
copy div "Corrigir horas nos VO para AM: 259084 ; 259086 ; 259087 ; 259092 - este VO tem …"
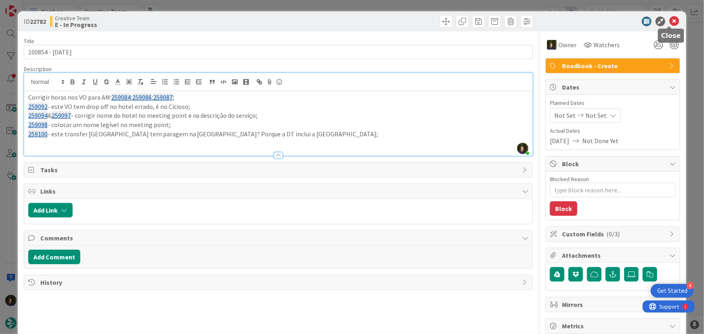
drag, startPoint x: 667, startPoint y: 23, endPoint x: 648, endPoint y: 40, distance: 25.4
click at [669, 23] on icon at bounding box center [674, 22] width 10 height 10
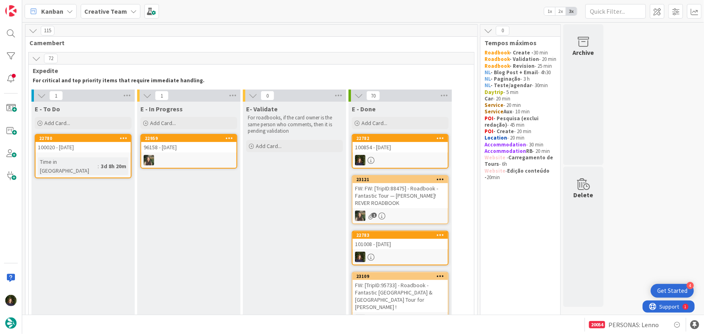
click at [107, 10] on b "Creative Team" at bounding box center [105, 11] width 43 height 8
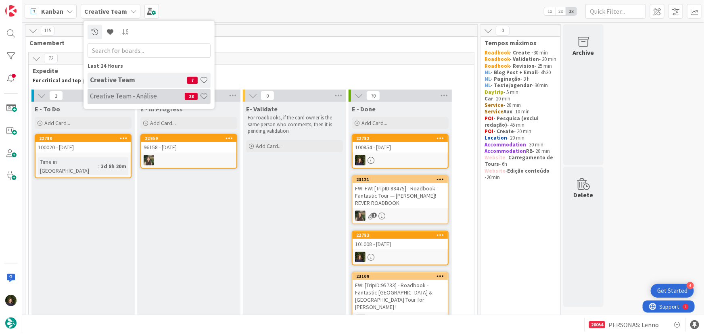
click at [115, 89] on div "Creative Team - Análise 28" at bounding box center [149, 96] width 123 height 15
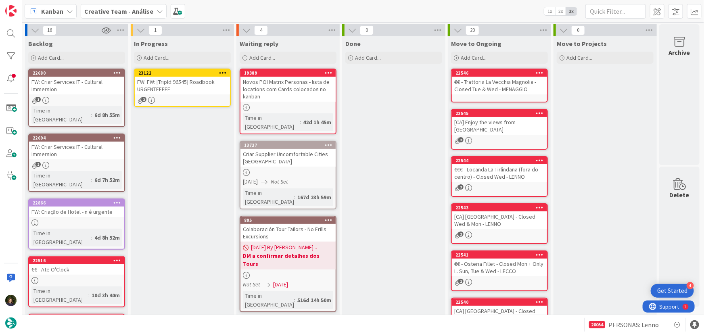
click at [224, 72] on icon at bounding box center [223, 73] width 8 height 6
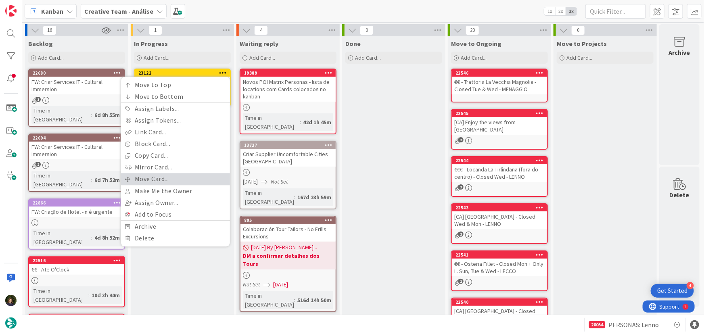
click at [190, 176] on link "Move Card..." at bounding box center [175, 179] width 109 height 12
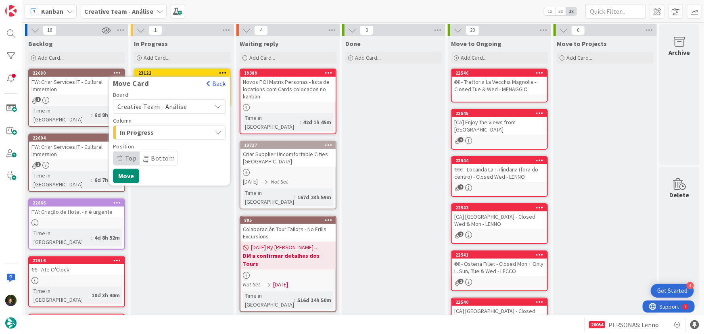
click at [189, 104] on span "Creative Team - Análise" at bounding box center [162, 106] width 90 height 11
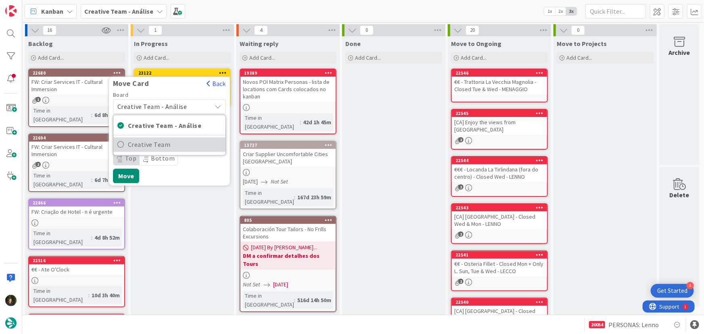
click at [199, 146] on span "Creative Team" at bounding box center [175, 145] width 94 height 12
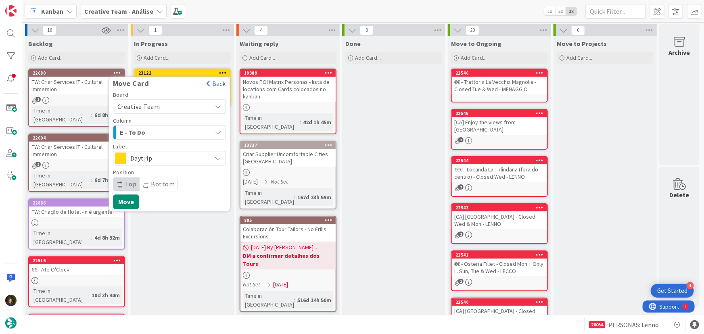
click at [173, 154] on span "Daytrip" at bounding box center [168, 157] width 77 height 11
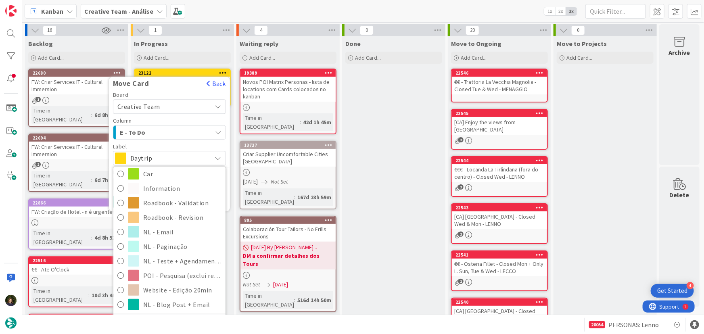
scroll to position [172, 0]
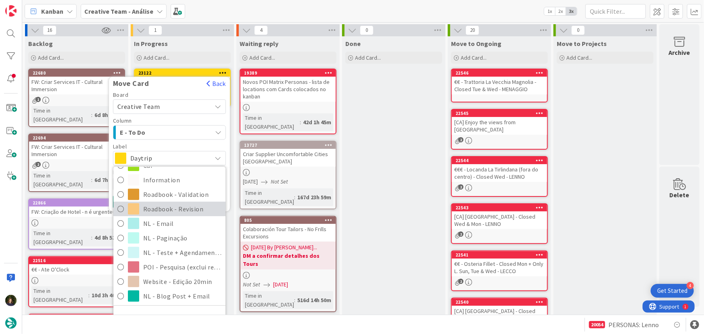
click at [177, 207] on span "Roadbook - Revision" at bounding box center [182, 209] width 78 height 12
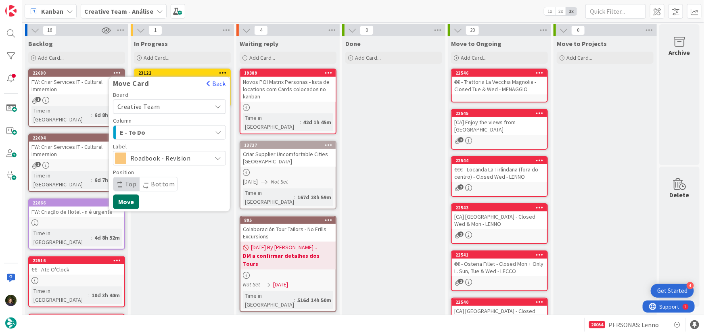
click at [129, 199] on button "Move" at bounding box center [126, 201] width 26 height 15
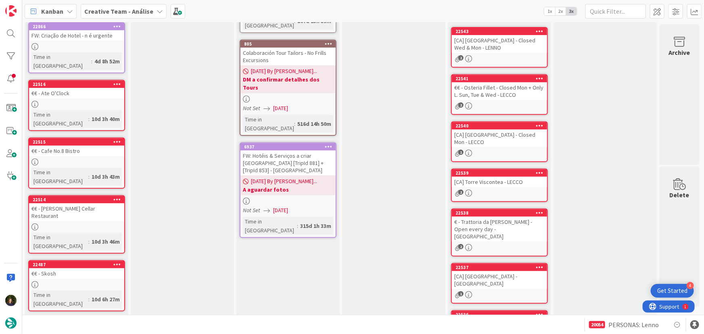
scroll to position [290, 0]
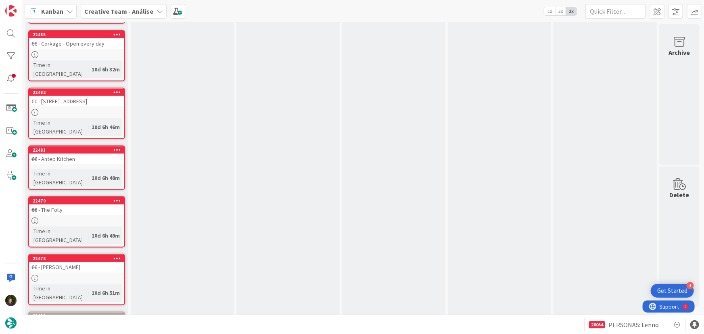
scroll to position [583, 0]
